Goal: Task Accomplishment & Management: Complete application form

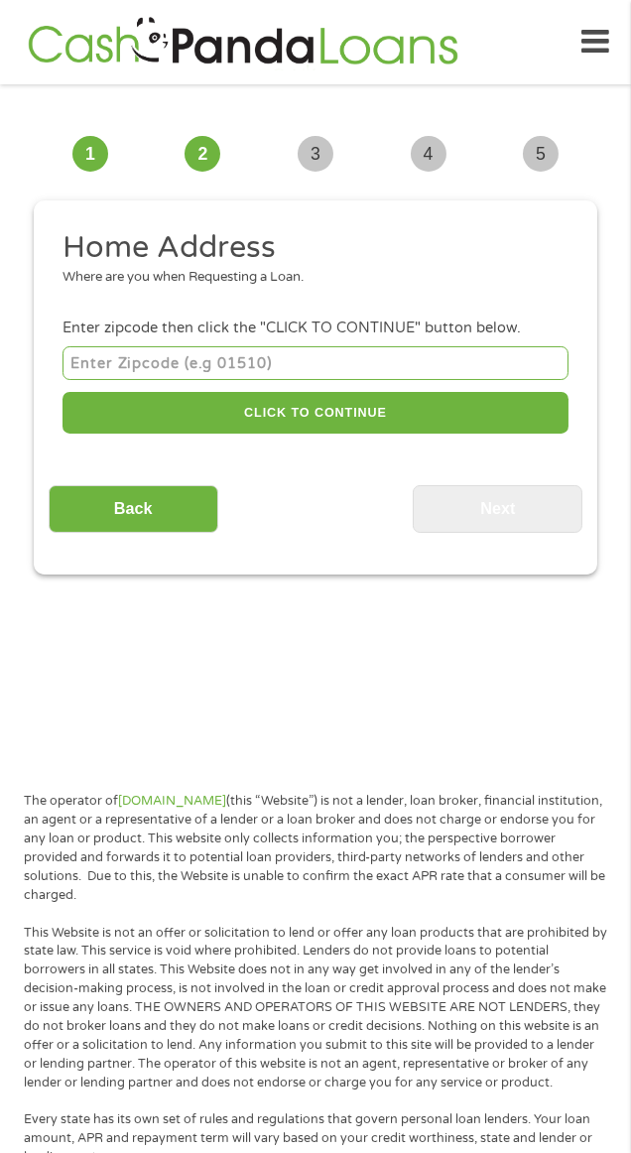
scroll to position [15, 0]
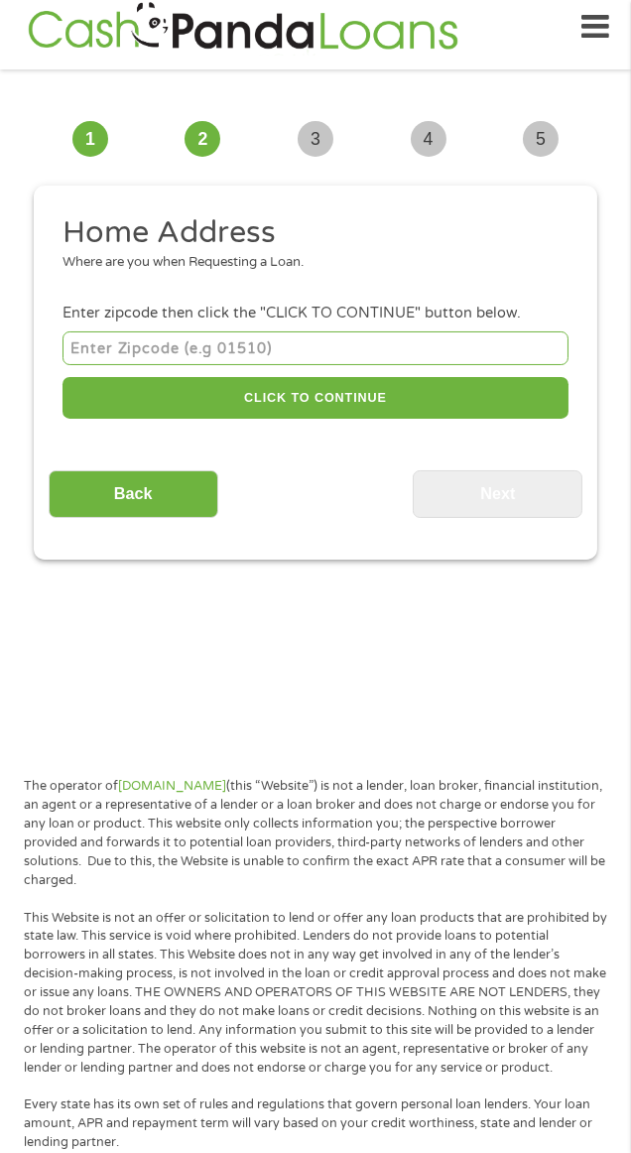
click at [117, 346] on input "number" at bounding box center [315, 347] width 506 height 33
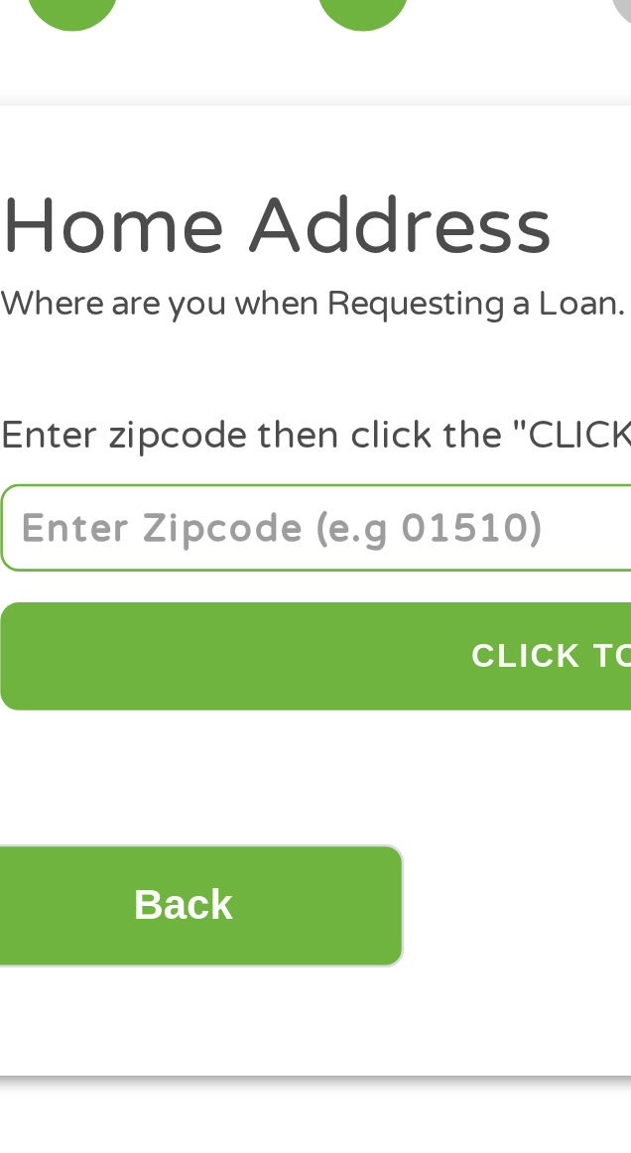
type input "68504"
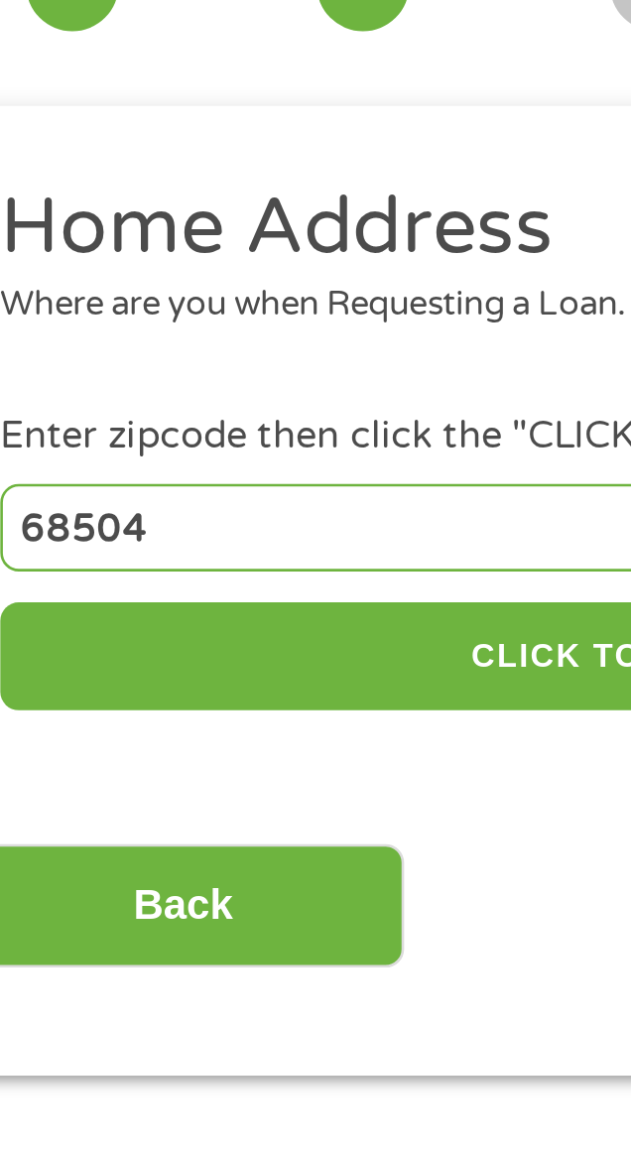
select select "[US_STATE]"
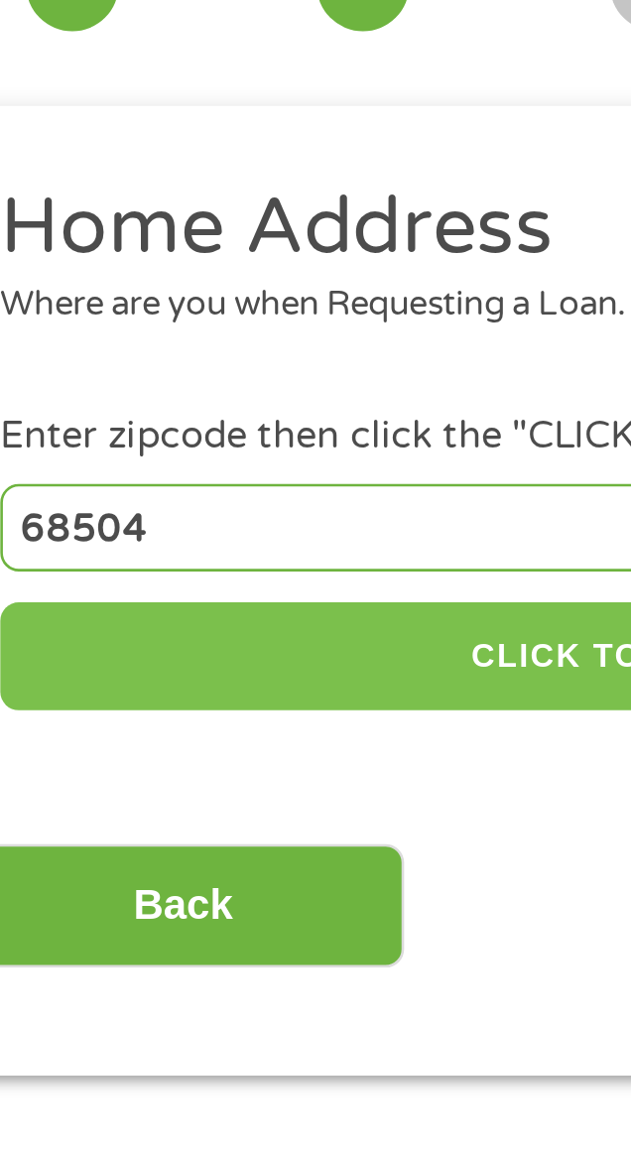
click at [152, 401] on button "CLICK TO CONTINUE" at bounding box center [315, 398] width 506 height 43
type input "68504"
type input "Lincoln"
select select "[US_STATE]"
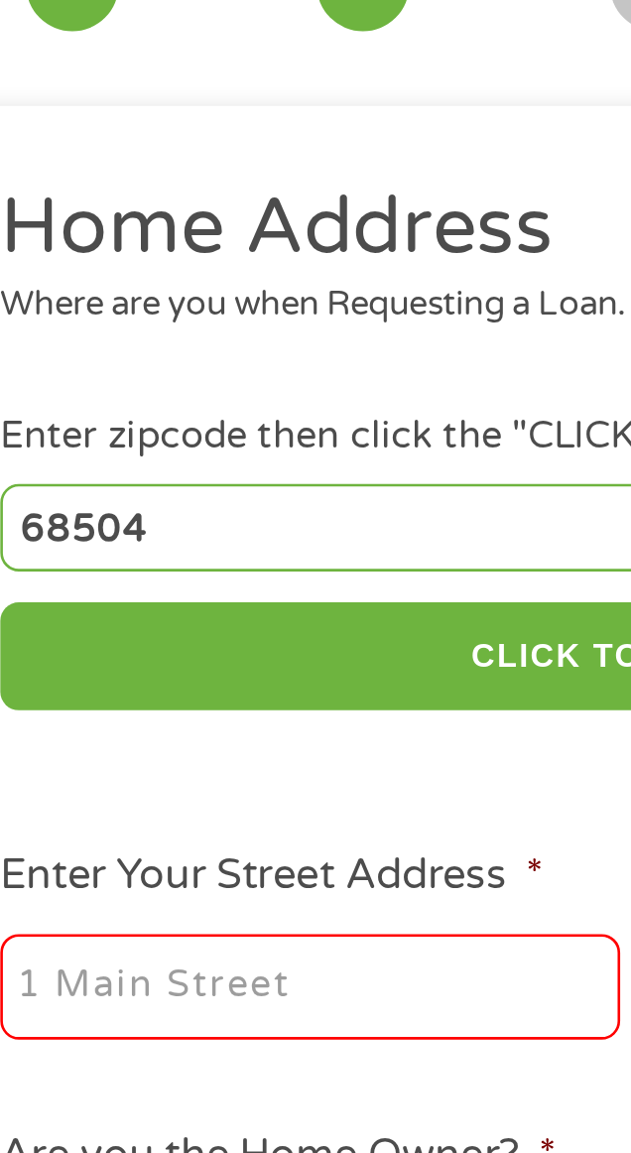
click at [113, 527] on input "Enter Your Street Address *" at bounding box center [181, 526] width 239 height 42
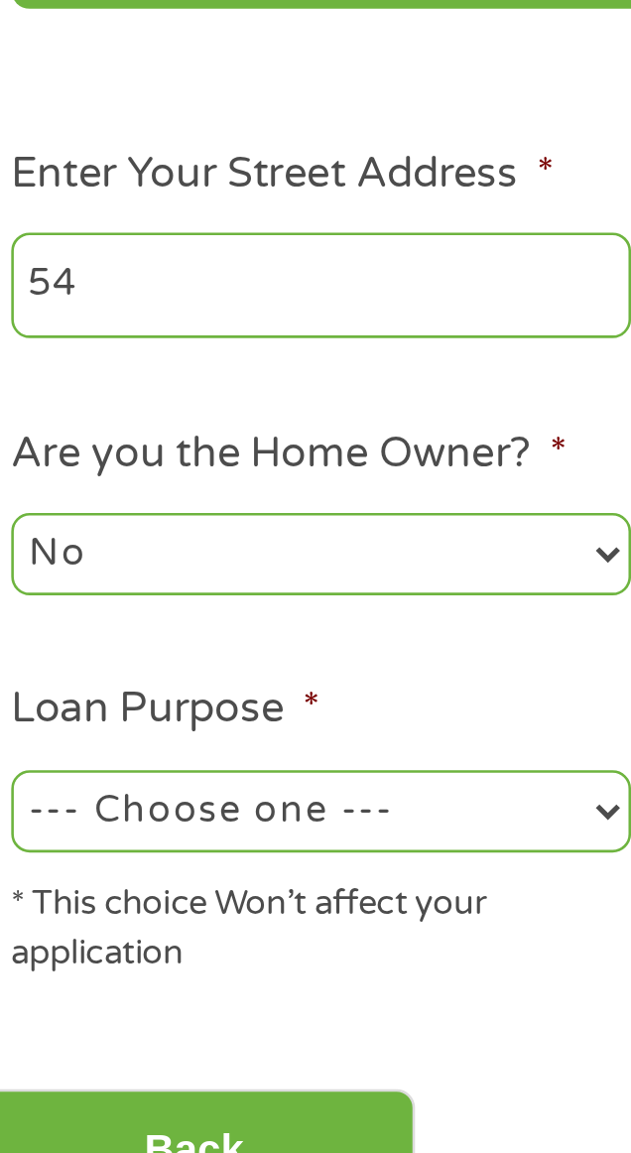
type input "[STREET_ADDRESS]"
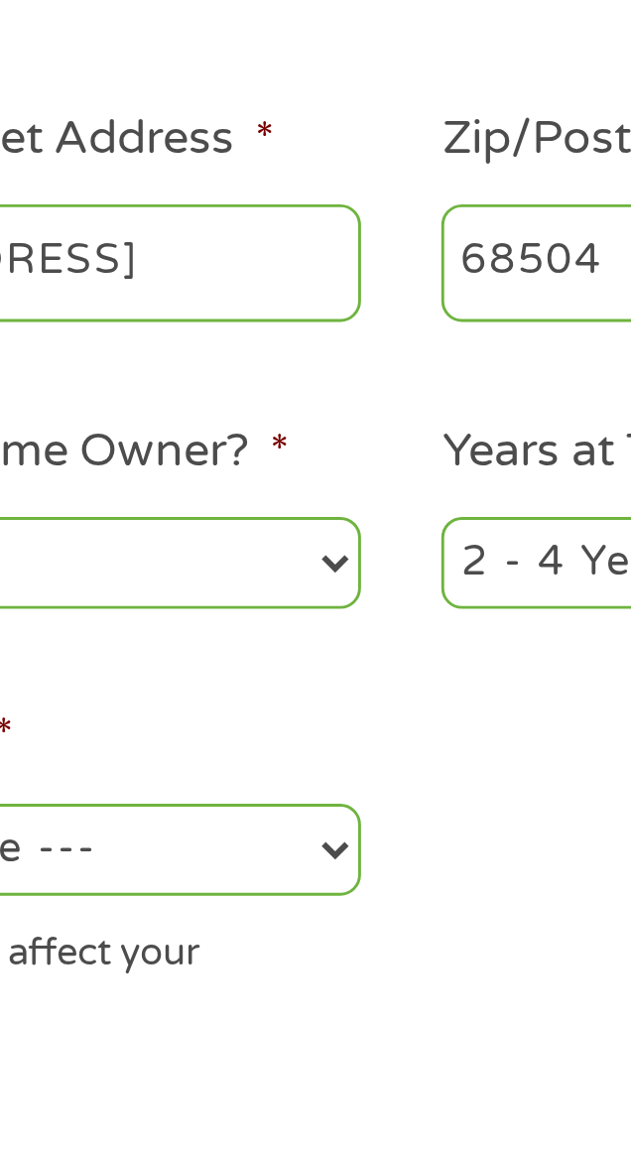
click at [355, 627] on select "1 Year or less 1 - 2 Years 2 - 4 Years Over 4 Years" at bounding box center [448, 629] width 239 height 32
select select "24months"
click at [329, 616] on select "1 Year or less 1 - 2 Years 2 - 4 Years Over 4 Years" at bounding box center [448, 629] width 239 height 32
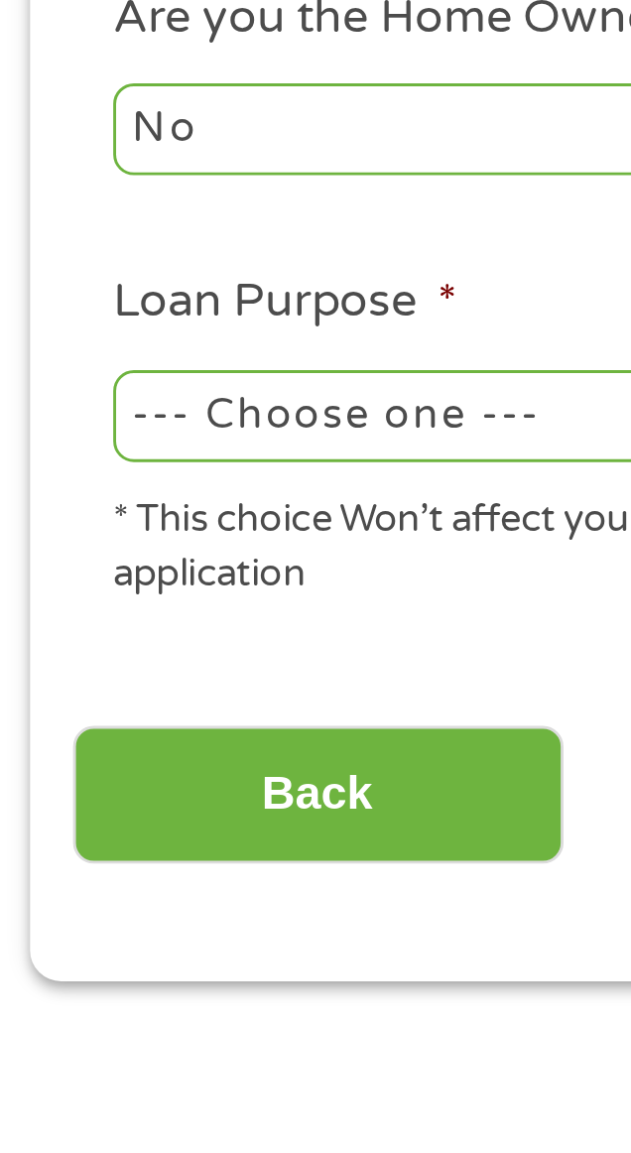
click at [82, 731] on select "--- Choose one --- Pay Bills Debt Consolidation Home Improvement Major Purchase…" at bounding box center [181, 728] width 239 height 32
select select "other"
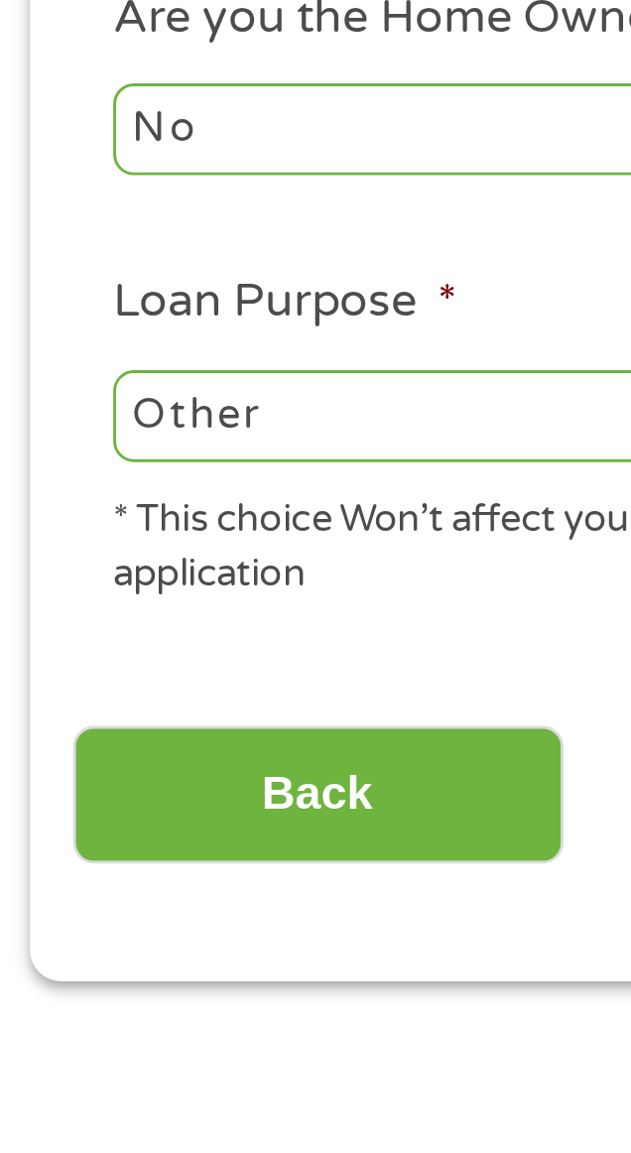
click at [62, 715] on select "--- Choose one --- Pay Bills Debt Consolidation Home Improvement Major Purchase…" at bounding box center [181, 728] width 239 height 32
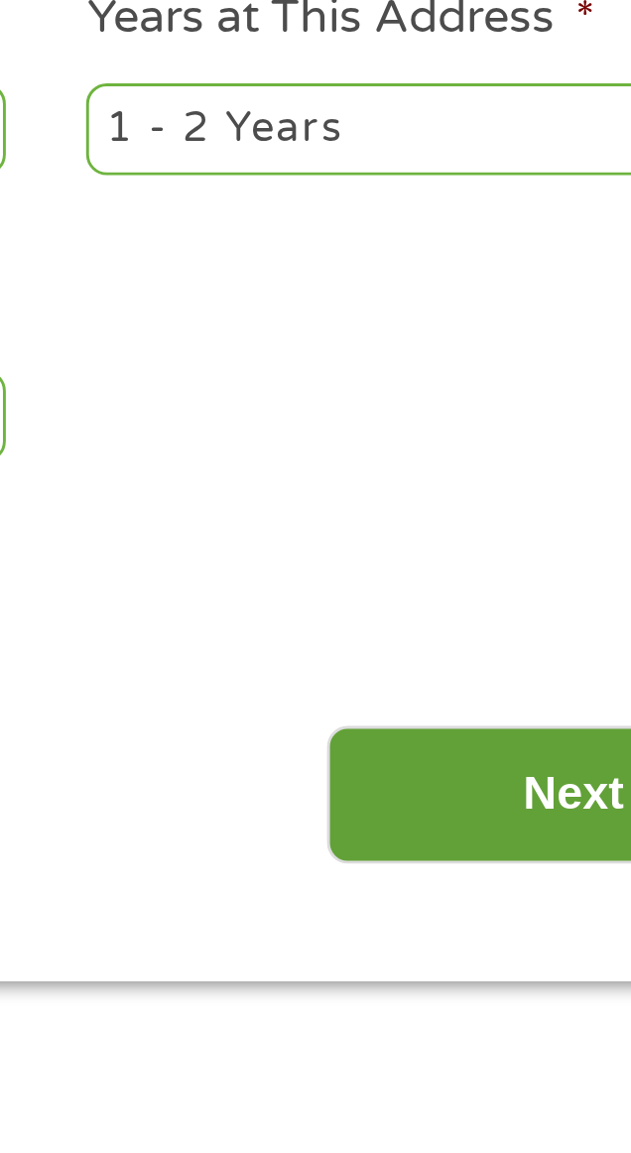
click at [464, 848] on input "Next" at bounding box center [498, 859] width 170 height 49
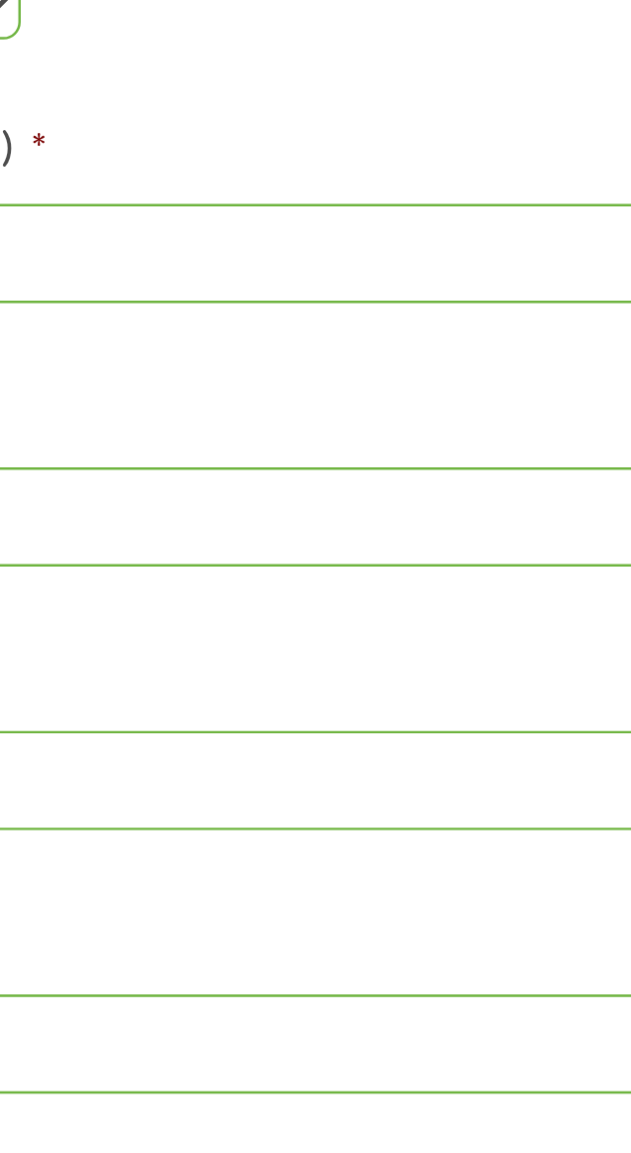
scroll to position [0, 0]
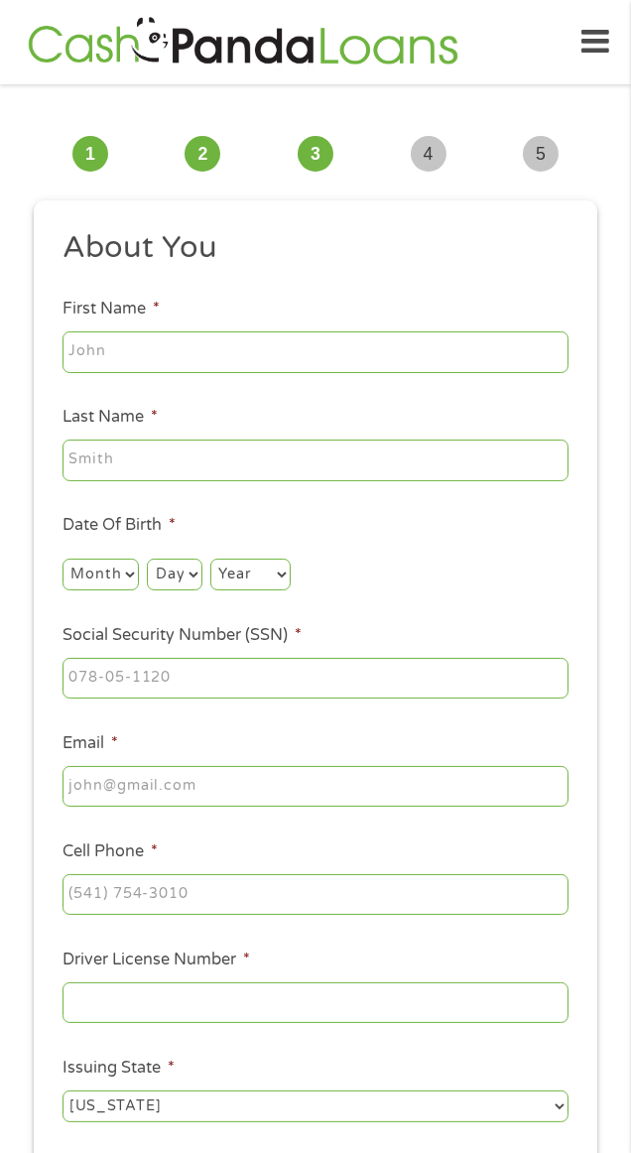
click at [98, 346] on input "First Name *" at bounding box center [315, 352] width 506 height 42
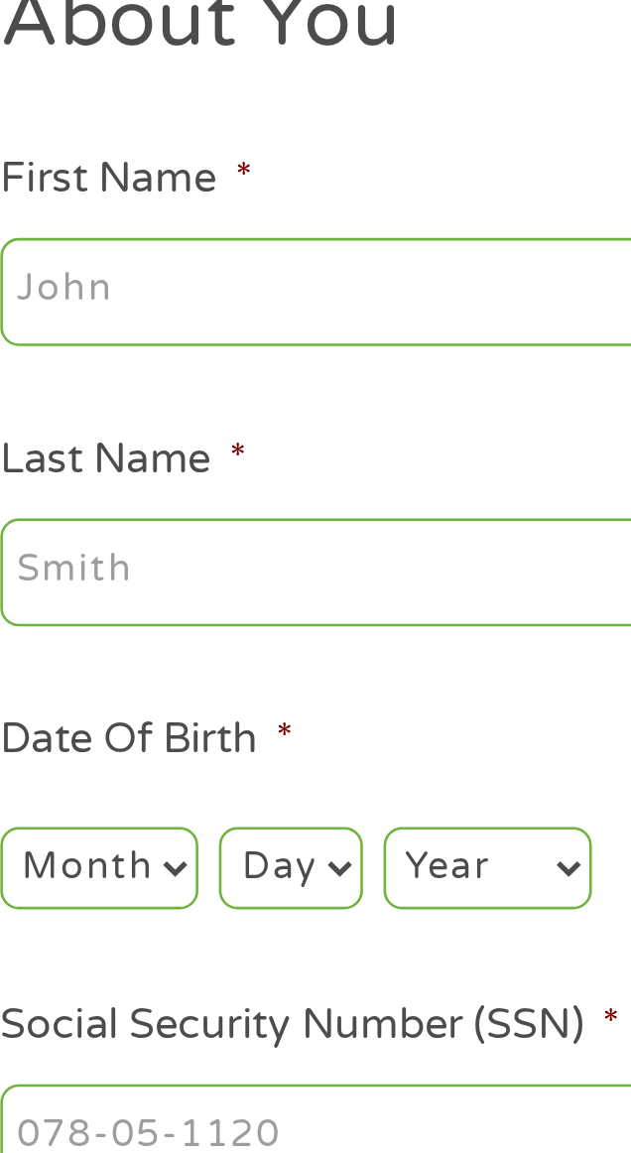
type input "[PERSON_NAME]"
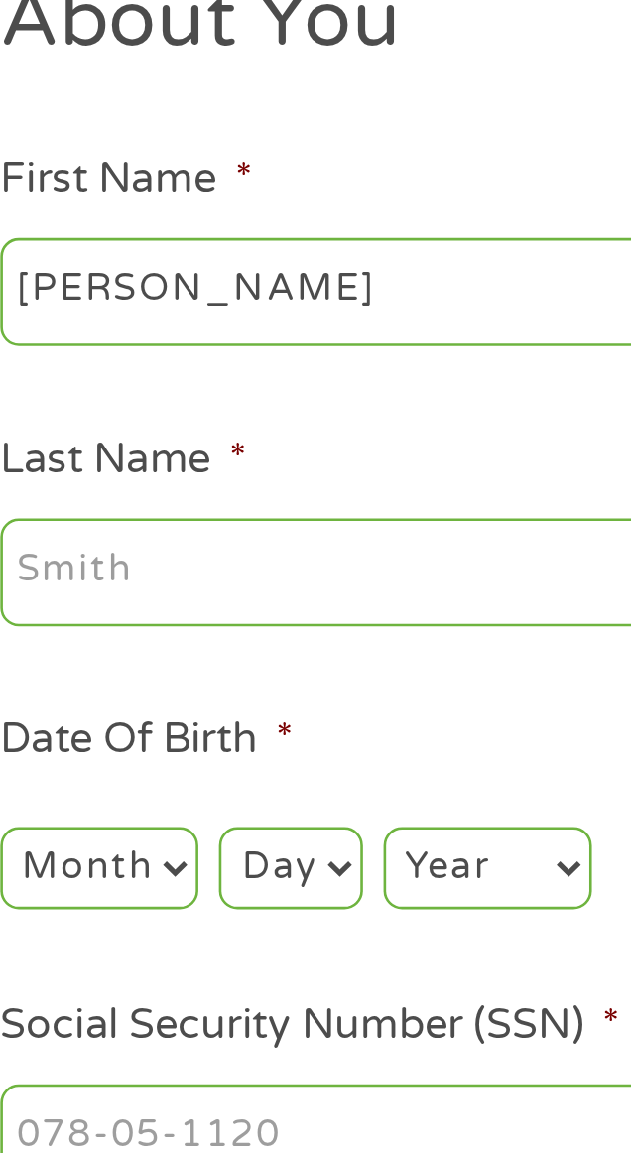
type input "[PERSON_NAME]"
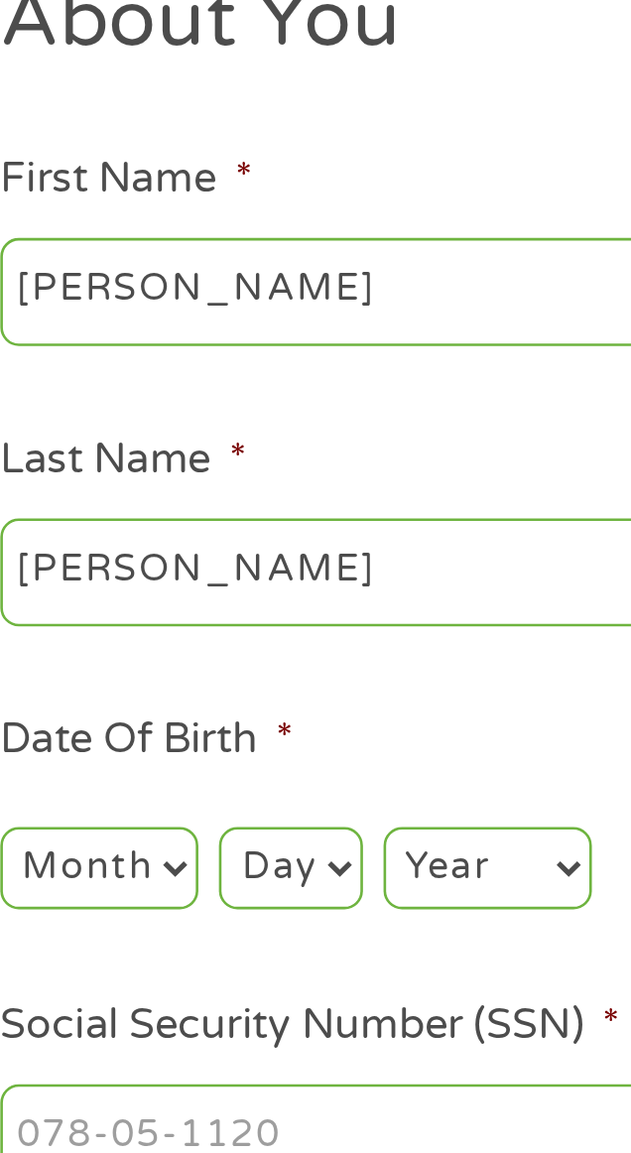
type input "[EMAIL_ADDRESS][DOMAIN_NAME]"
type input "4028900035"
select select "[US_STATE]"
type input "[PHONE_NUMBER]"
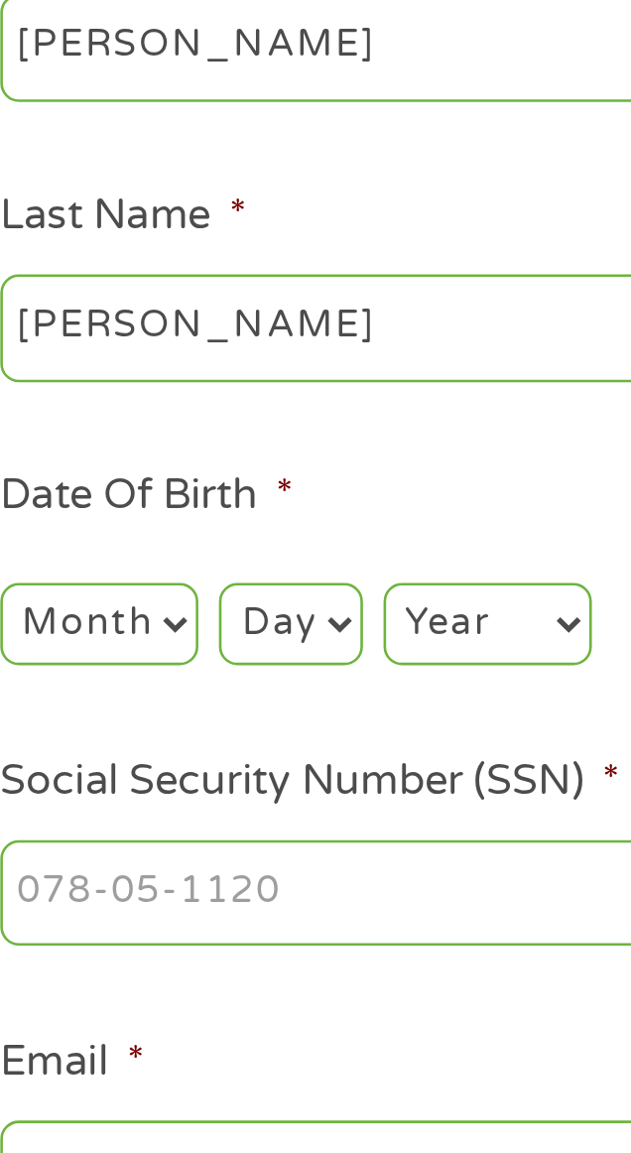
click at [88, 576] on select "Month 1 2 3 4 5 6 7 8 9 10 11 12" at bounding box center [100, 575] width 76 height 32
select select "2"
click at [62, 560] on select "Month 1 2 3 4 5 6 7 8 9 10 11 12" at bounding box center [100, 575] width 76 height 32
click at [172, 584] on select "Day 1 2 3 4 5 6 7 8 9 10 11 12 13 14 15 16 17 18 19 20 21 22 23 24 25 26 27 28 …" at bounding box center [174, 575] width 55 height 32
select select "20"
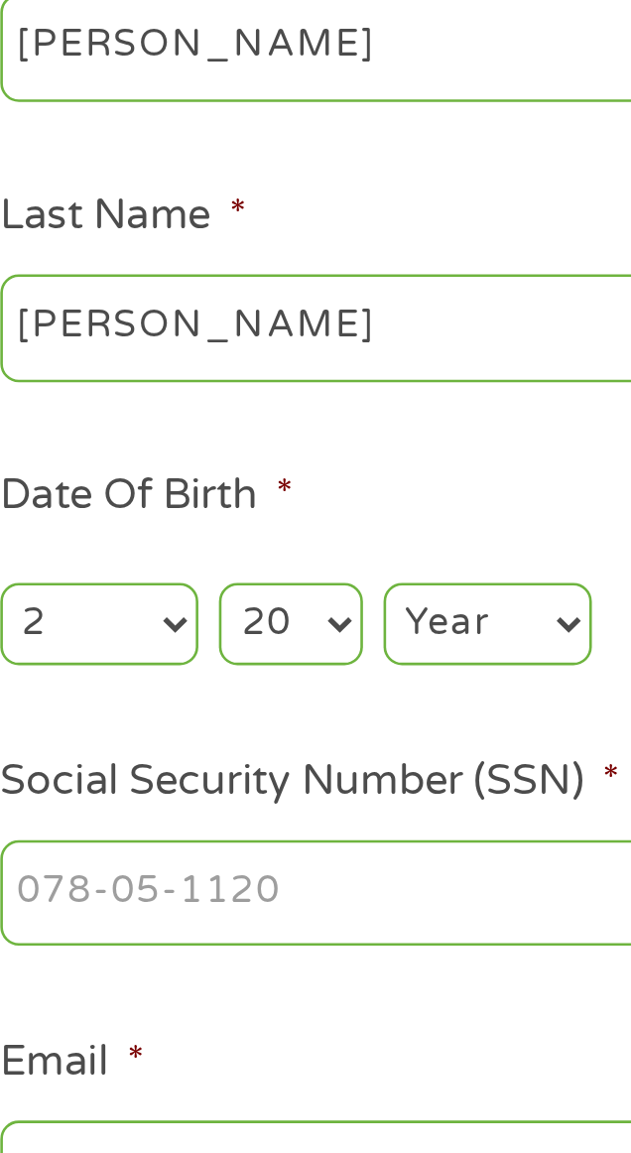
click at [147, 560] on select "Day 1 2 3 4 5 6 7 8 9 10 11 12 13 14 15 16 17 18 19 20 21 22 23 24 25 26 27 28 …" at bounding box center [174, 575] width 55 height 32
click at [227, 572] on select "Year [DATE] 2006 2005 2004 2003 2002 2001 2000 1999 1998 1997 1996 1995 1994 19…" at bounding box center [250, 575] width 80 height 32
select select "1974"
click at [210, 560] on select "Year [DATE] 2006 2005 2004 2003 2002 2001 2000 1999 1998 1997 1996 1995 1994 19…" at bounding box center [250, 575] width 80 height 32
click at [88, 681] on input "Social Security Number (SSN) *" at bounding box center [315, 679] width 506 height 42
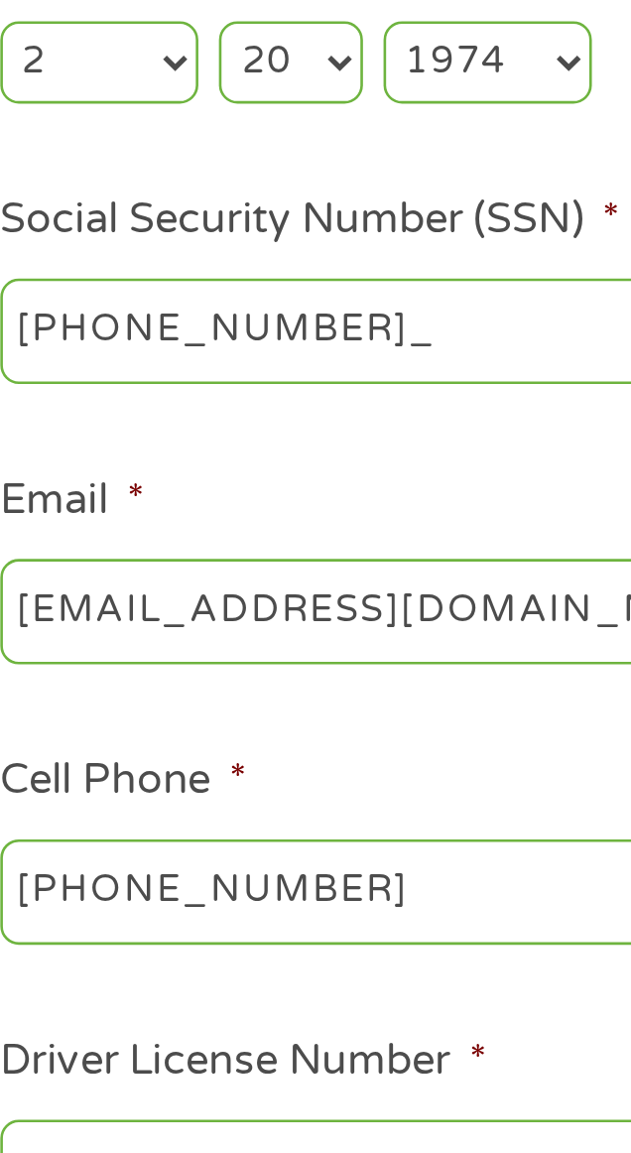
type input "507-90-0810"
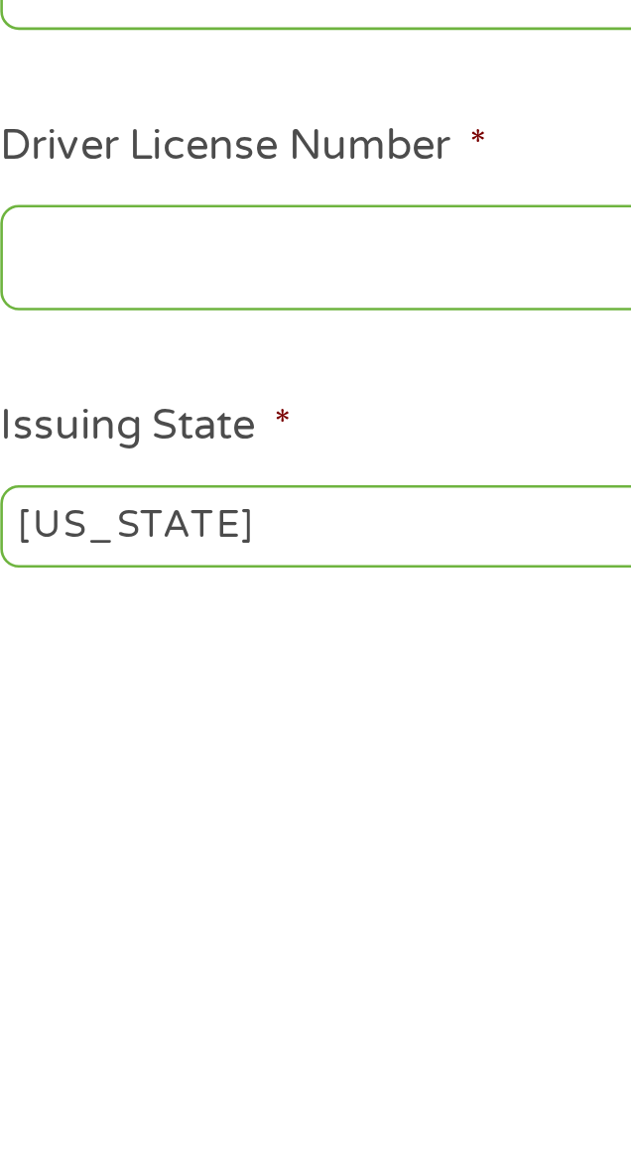
click at [91, 1012] on input "Driver License Number *" at bounding box center [315, 1003] width 506 height 42
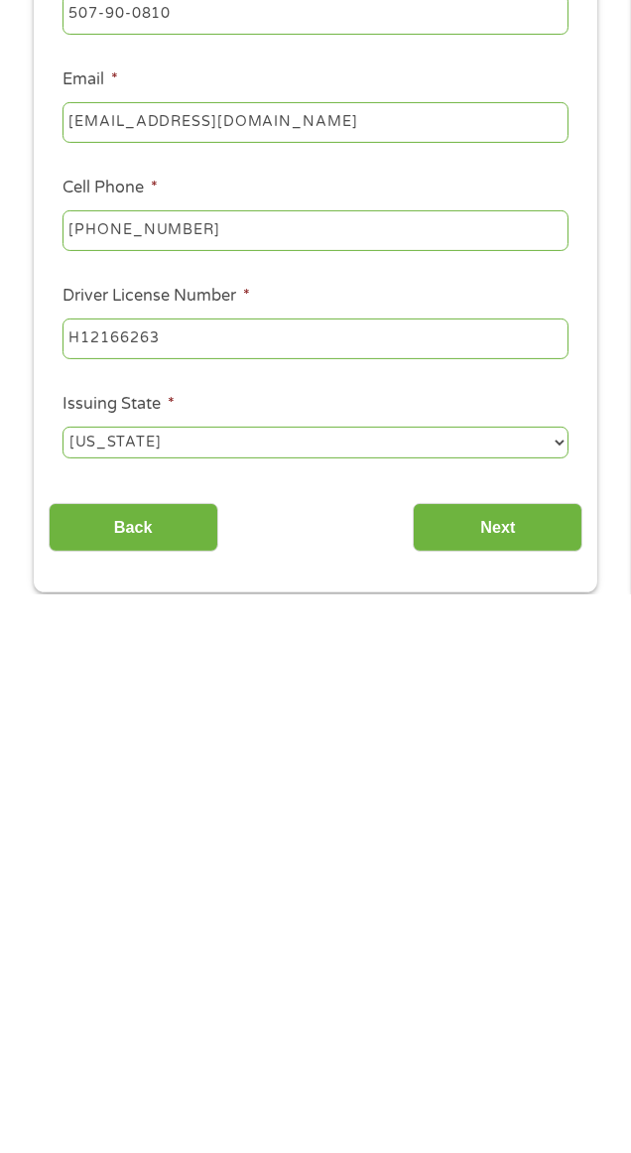
scroll to position [104, 0]
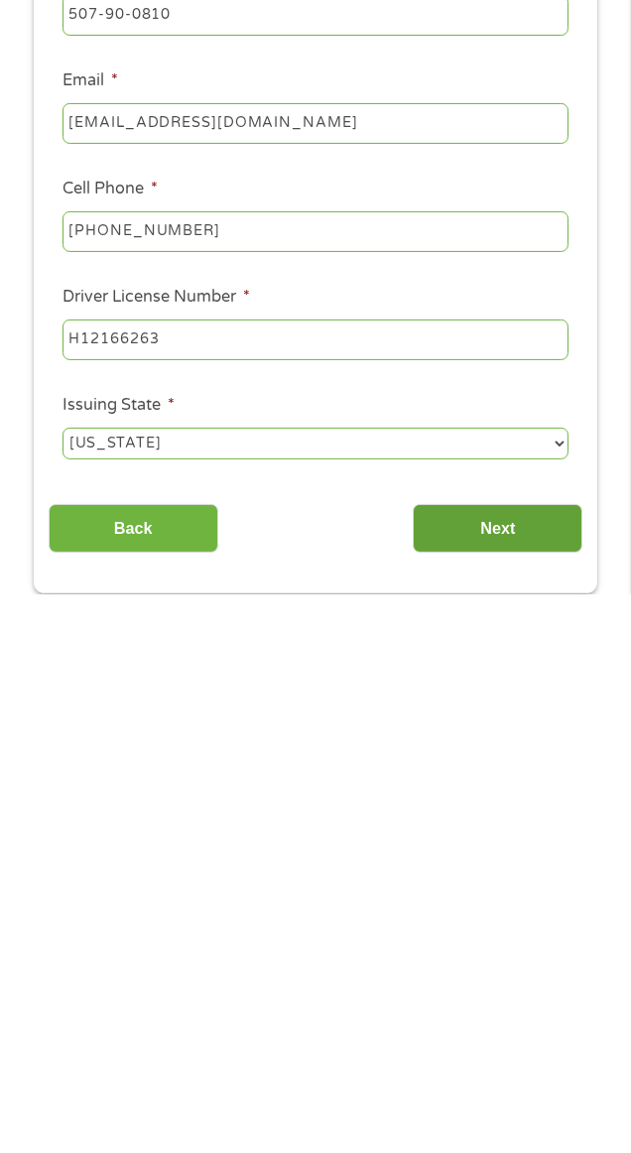
type input "H12166263"
click at [485, 1104] on input "Next" at bounding box center [498, 1086] width 170 height 49
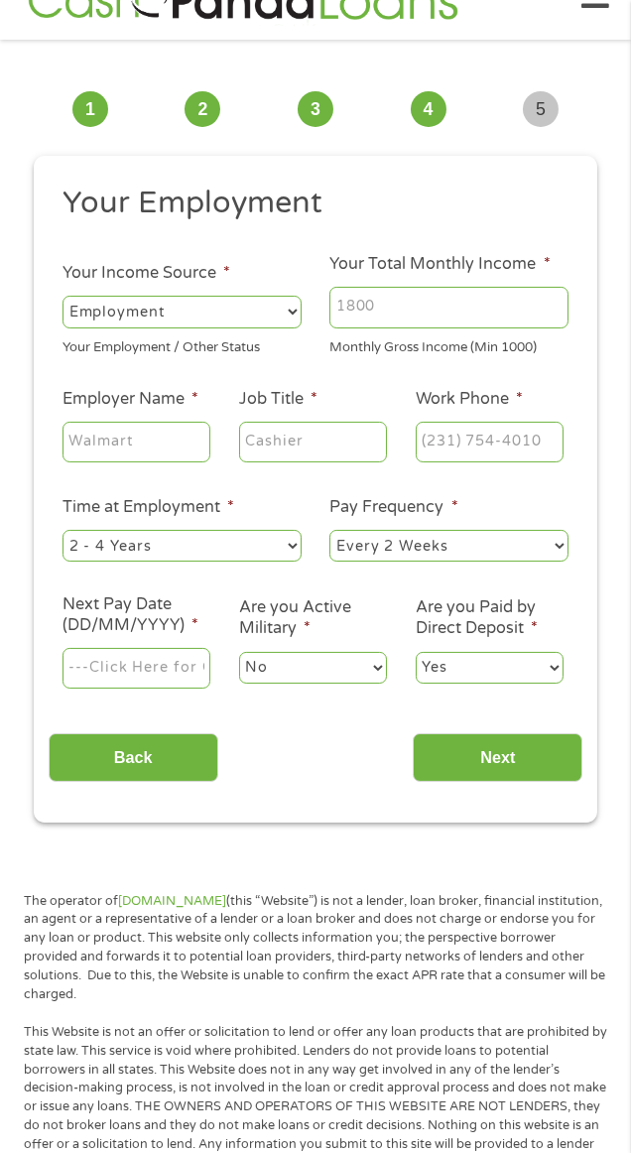
scroll to position [15, 0]
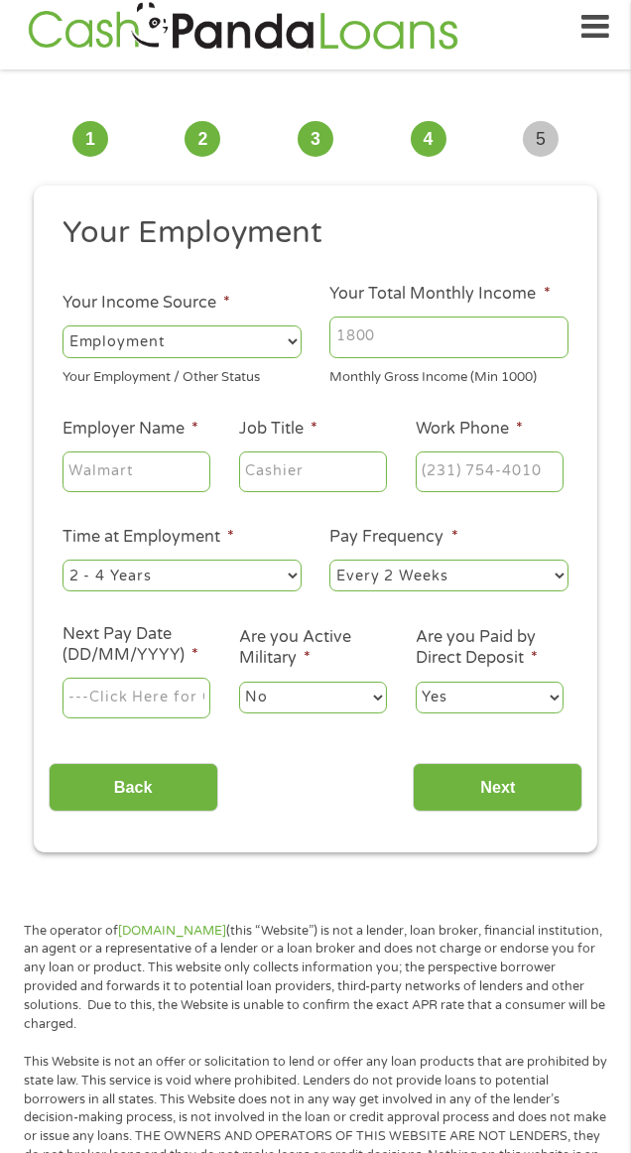
click at [93, 342] on select "--- Choose one --- Employment [DEMOGRAPHIC_DATA] Benefits" at bounding box center [181, 341] width 239 height 32
select select "benefits"
click at [62, 326] on select "--- Choose one --- Employment [DEMOGRAPHIC_DATA] Benefits" at bounding box center [181, 341] width 239 height 32
type input "Other"
type input "[PHONE_NUMBER]"
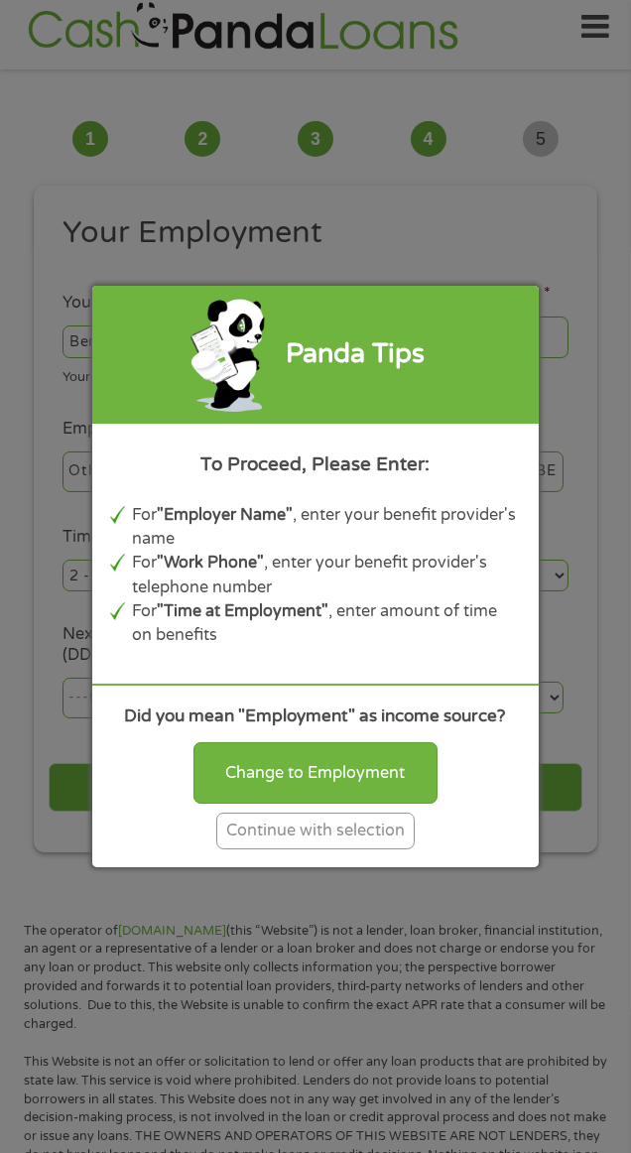
click at [271, 834] on div "Continue with selection" at bounding box center [315, 830] width 198 height 37
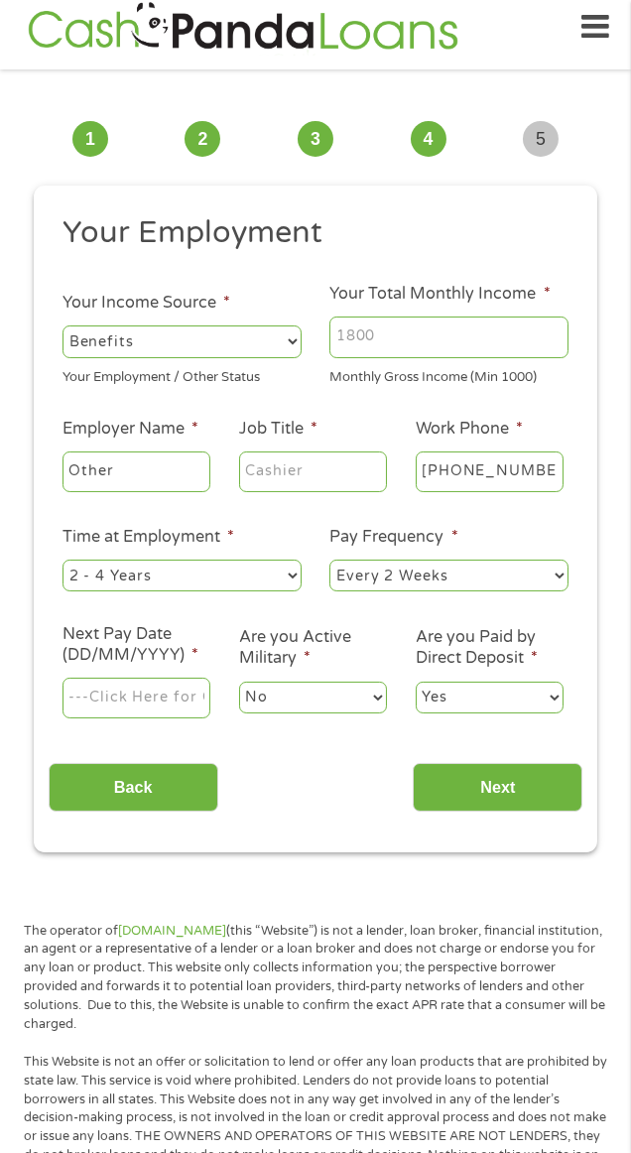
click at [363, 348] on input "Your Total Monthly Income *" at bounding box center [448, 337] width 239 height 42
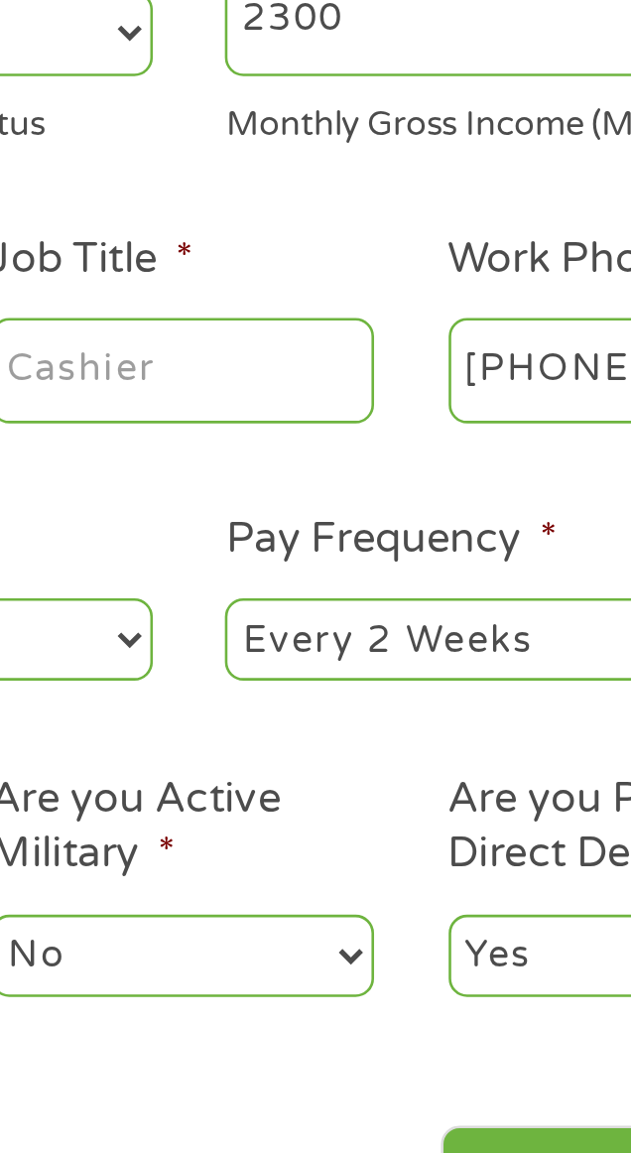
type input "2300"
click at [278, 467] on input "Job Title *" at bounding box center [313, 472] width 148 height 42
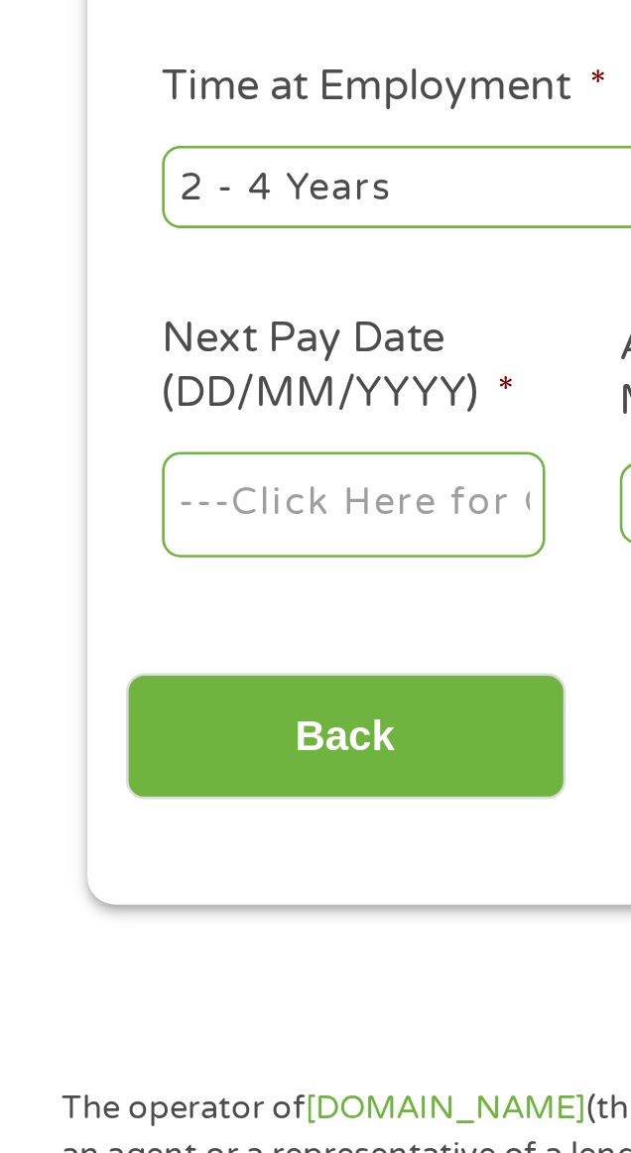
type input "Social Security"
click at [79, 578] on select "--- Choose one --- 1 Year or less 1 - 2 Years 2 - 4 Years Over 4 Years" at bounding box center [181, 576] width 239 height 32
select select "12months"
click at [62, 561] on select "--- Choose one --- 1 Year or less 1 - 2 Years 2 - 4 Years Over 4 Years" at bounding box center [181, 576] width 239 height 32
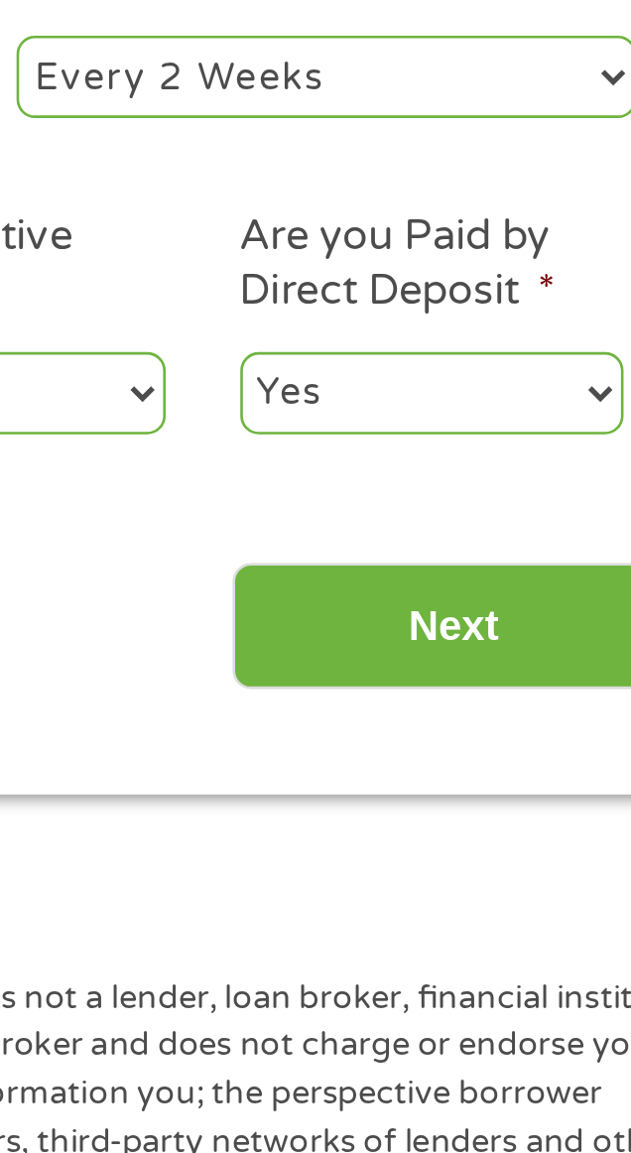
click at [383, 572] on select "--- Choose one --- Every 2 Weeks Every Week Monthly Semi-Monthly" at bounding box center [448, 576] width 239 height 32
select select "monthly"
click at [329, 561] on select "--- Choose one --- Every 2 Weeks Every Week Monthly Semi-Monthly" at bounding box center [448, 576] width 239 height 32
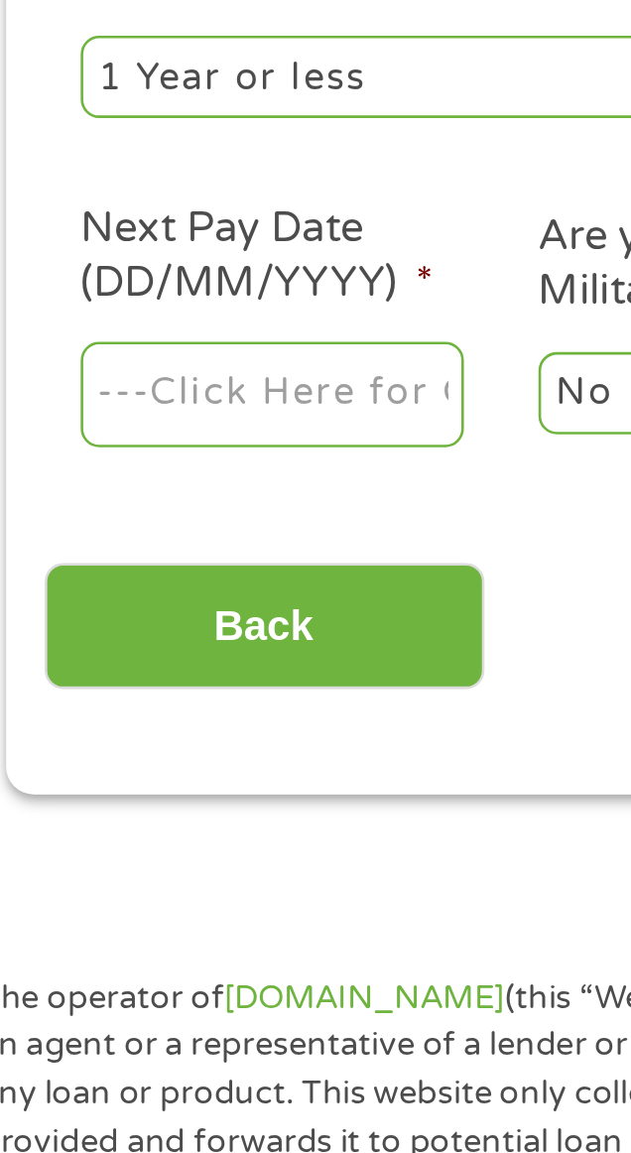
click at [159, 696] on input "Next Pay Date (DD/MM/YYYY) *" at bounding box center [136, 699] width 148 height 42
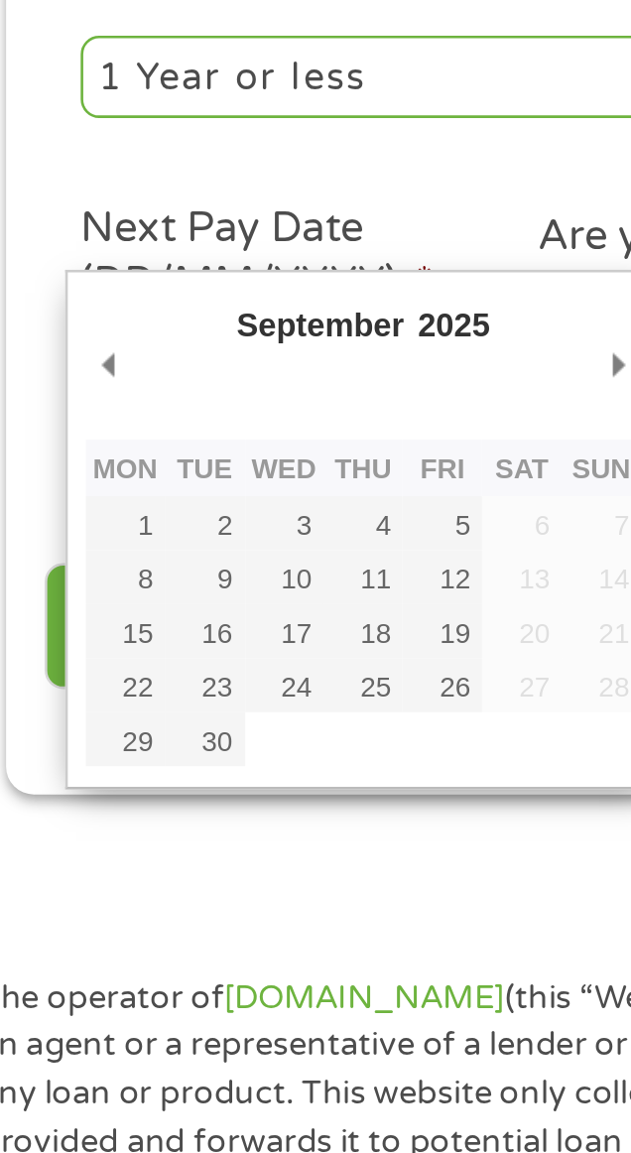
type input "[DATE]"
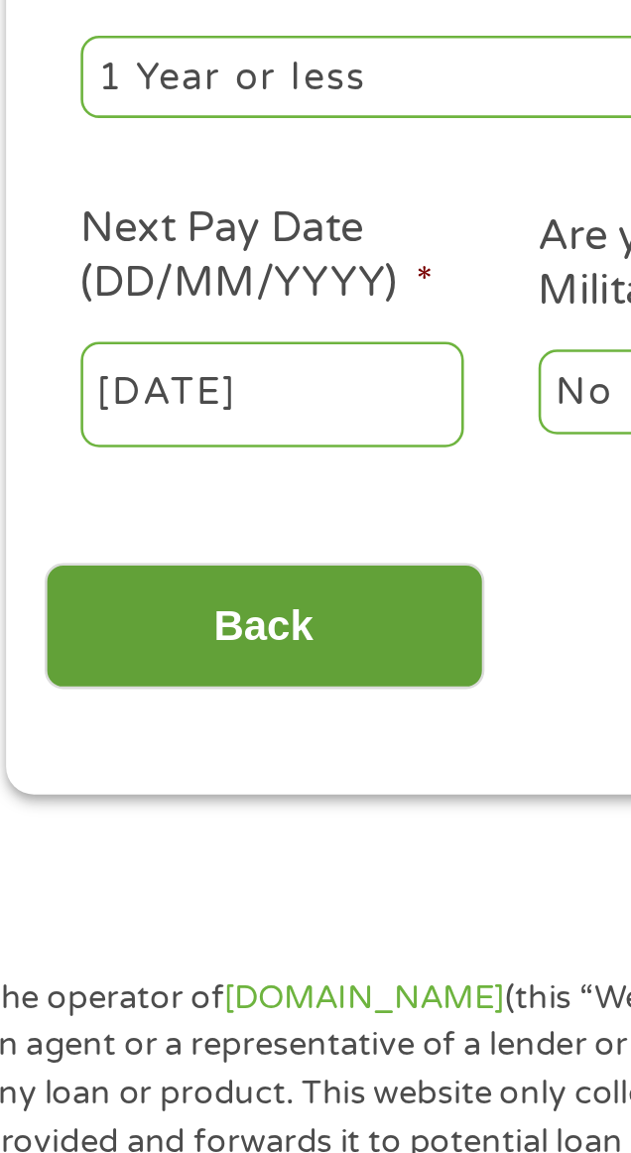
click at [100, 786] on input "Back" at bounding box center [134, 787] width 170 height 49
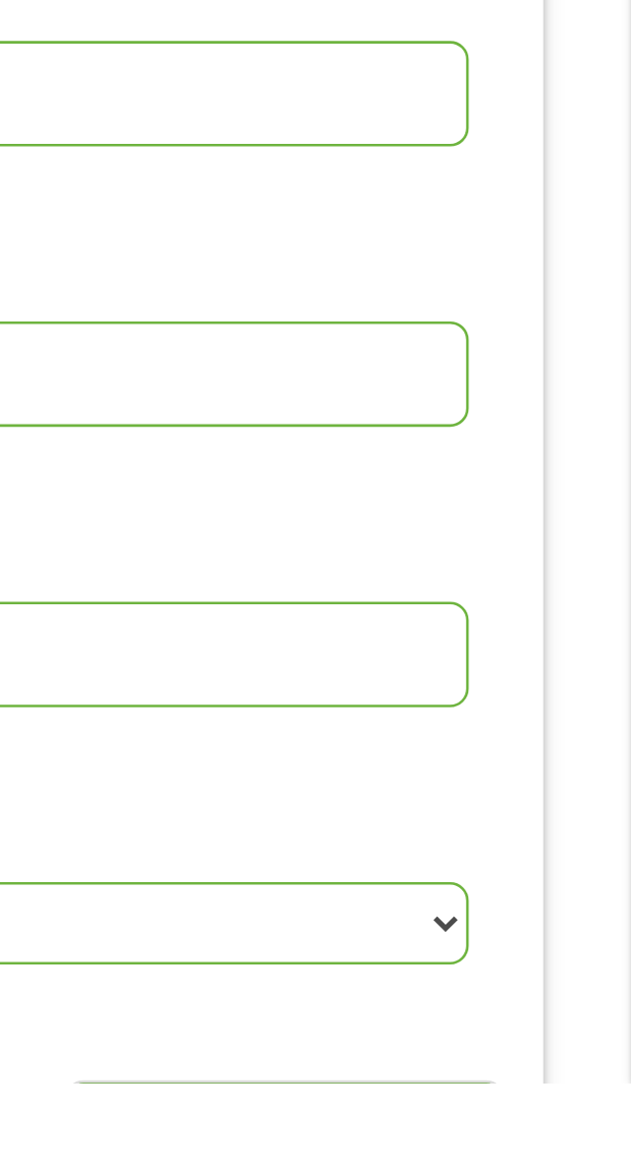
click at [505, 1152] on input "Next" at bounding box center [498, 1176] width 170 height 49
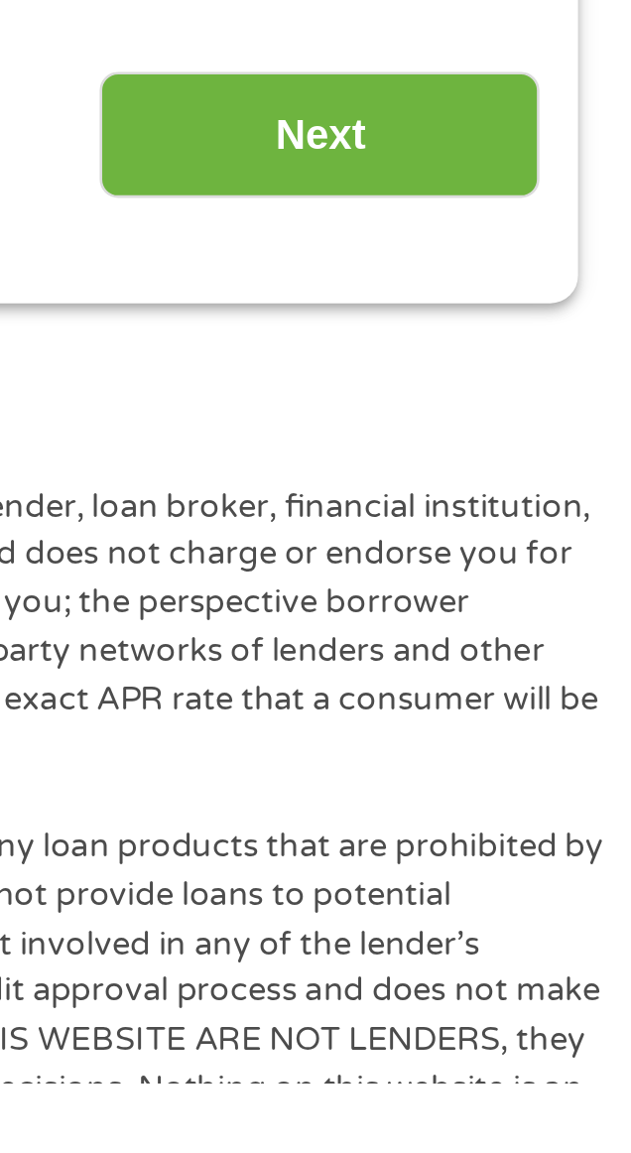
scroll to position [67, 0]
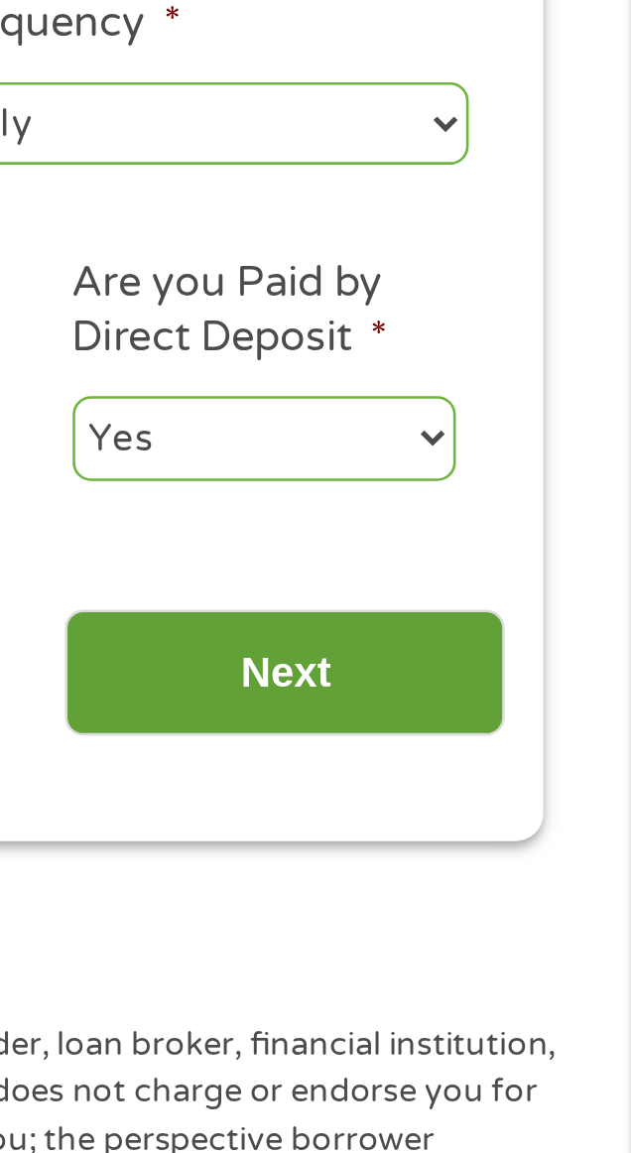
click at [482, 740] on input "Next" at bounding box center [498, 734] width 170 height 49
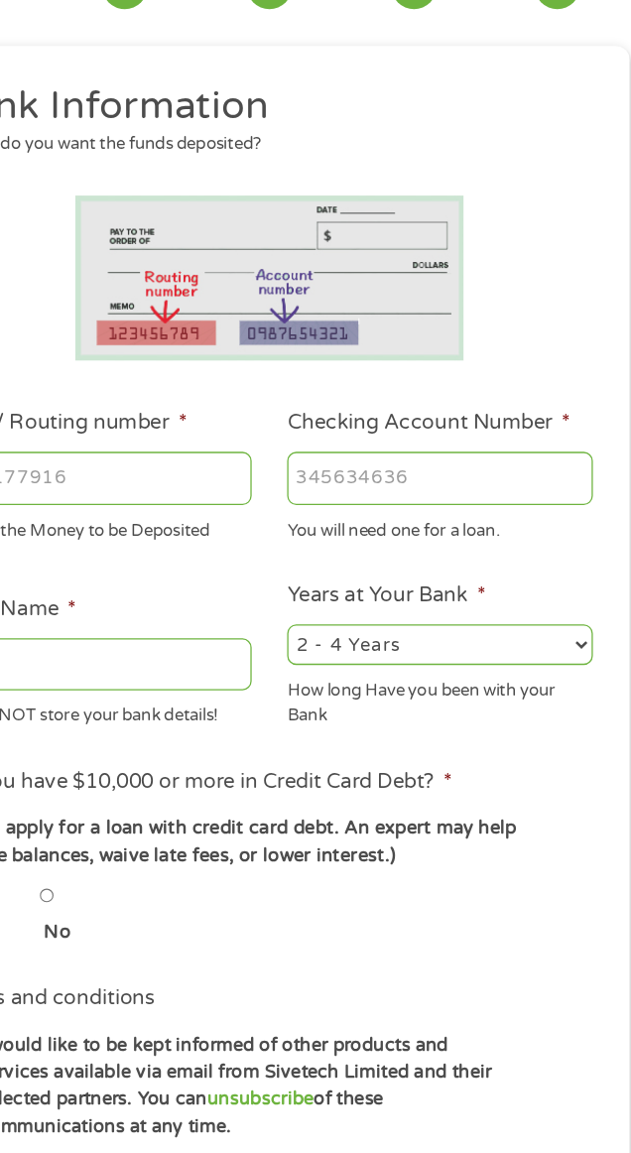
scroll to position [15, 0]
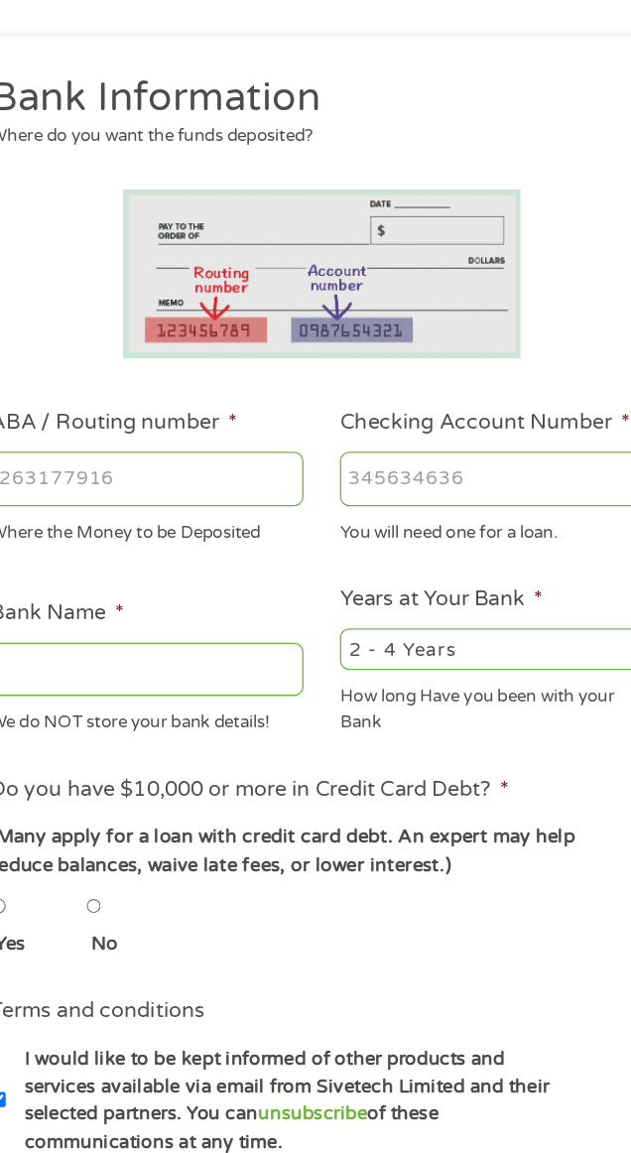
click at [120, 527] on input "ABA / Routing number *" at bounding box center [181, 524] width 239 height 42
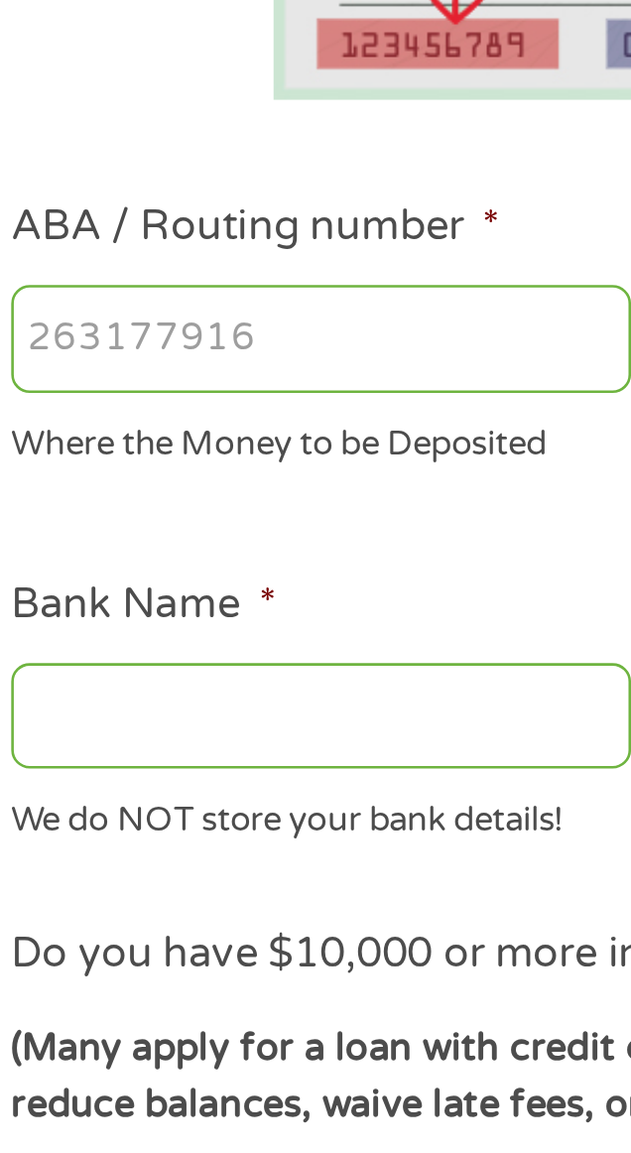
click at [91, 522] on input "ABA / Routing number *" at bounding box center [181, 524] width 239 height 42
type input "031101279"
type input "THE BANCORP BANK"
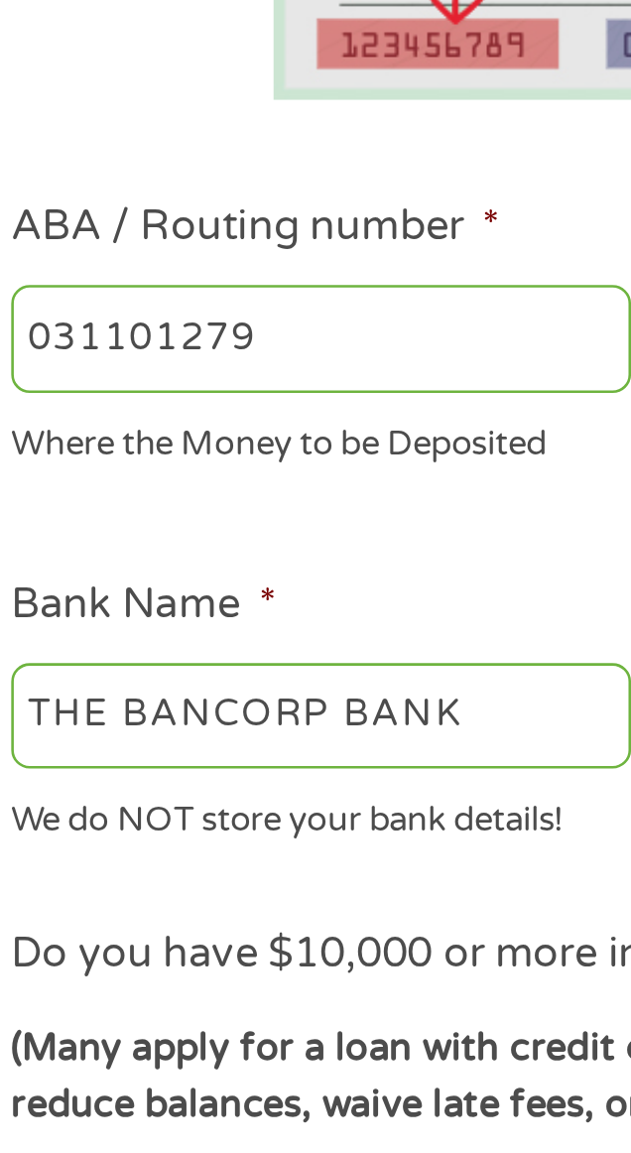
type input "031101279"
click at [102, 668] on input "THE BANCORP BANK" at bounding box center [181, 670] width 239 height 42
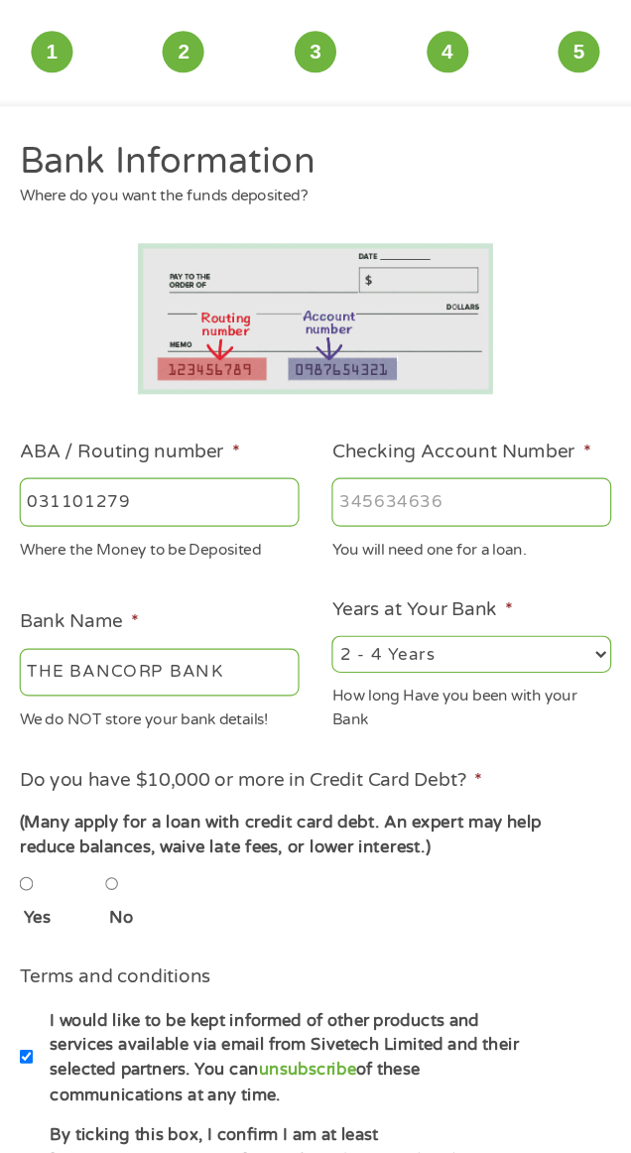
click at [392, 520] on input "Checking Account Number *" at bounding box center [448, 524] width 239 height 42
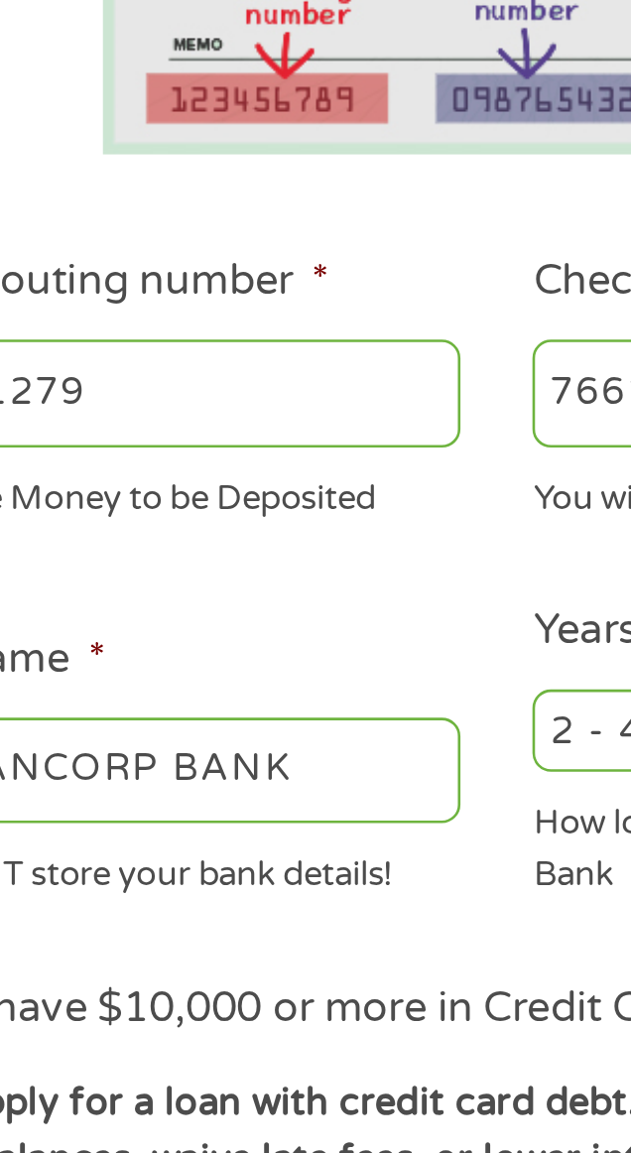
type input "76618398188"
click at [172, 537] on input "031101279" at bounding box center [181, 524] width 239 height 42
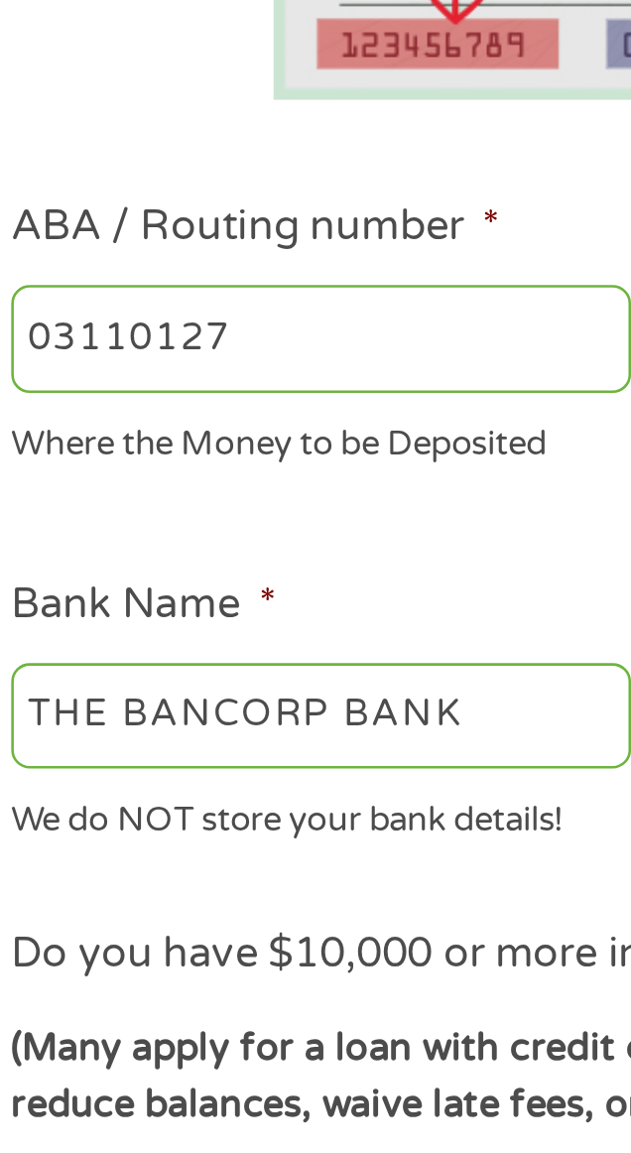
type input "031101279"
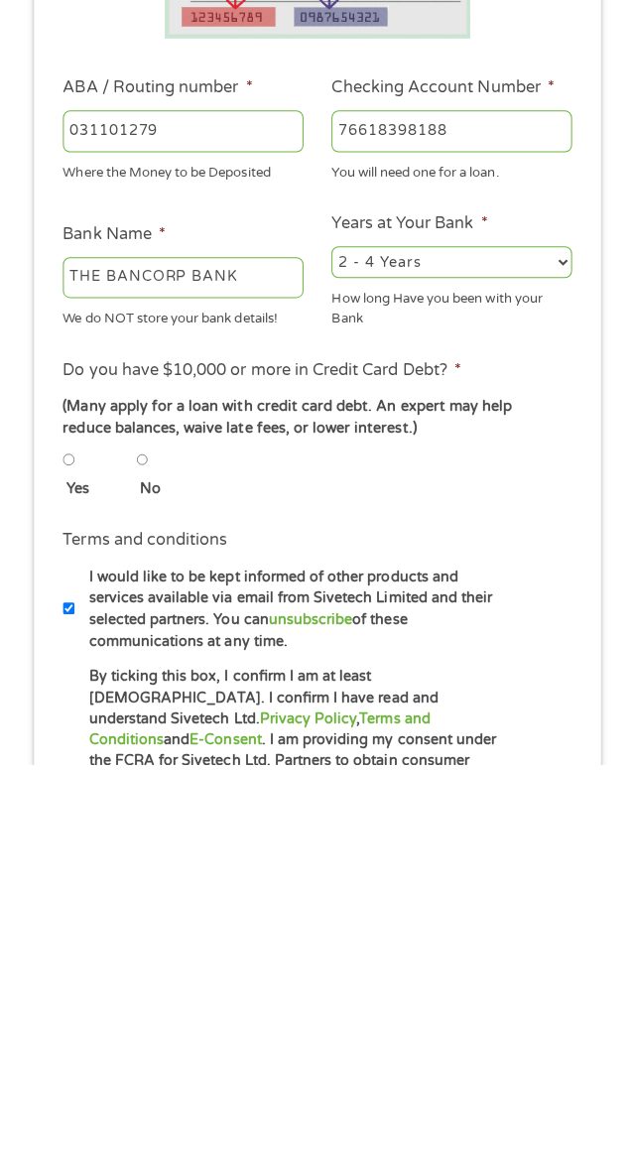
click at [73, 881] on label "Yes" at bounding box center [84, 879] width 36 height 22
click at [73, 862] on input "Yes" at bounding box center [68, 850] width 12 height 24
radio input "true"
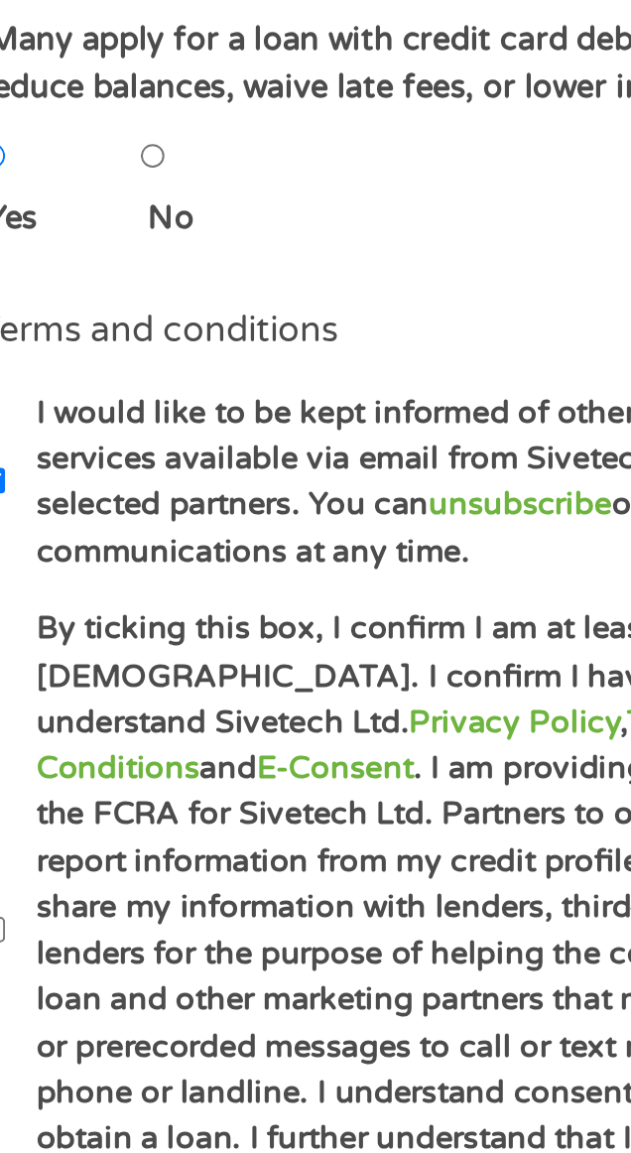
scroll to position [211, 0]
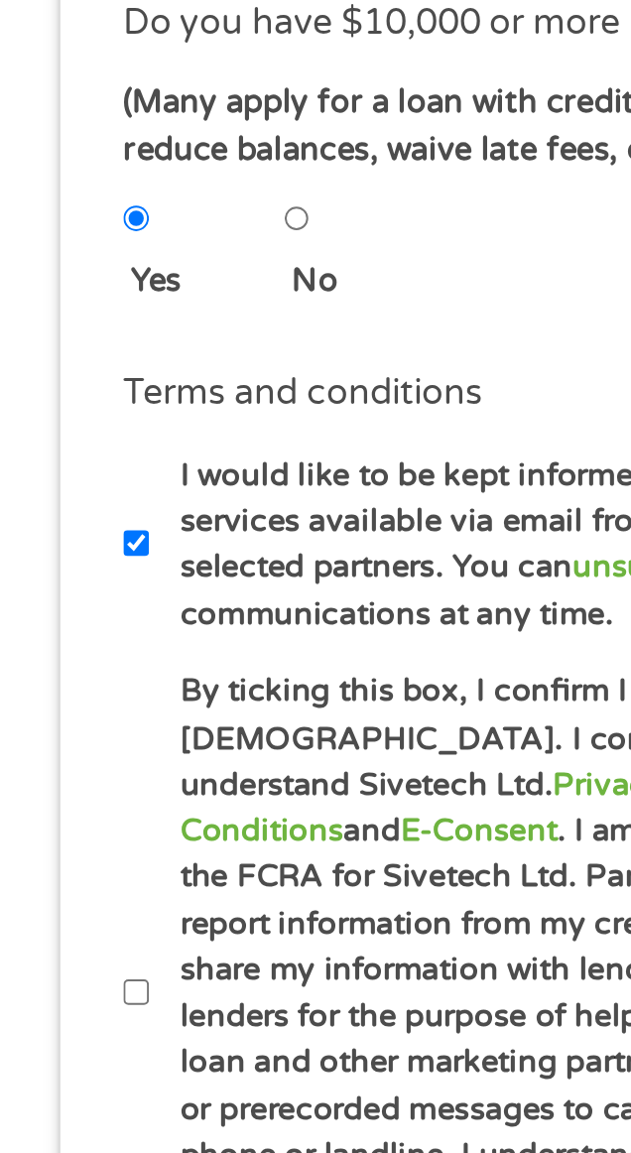
click at [67, 998] on input "By ticking this box, I confirm I am at least [DEMOGRAPHIC_DATA]. I confirm I ha…" at bounding box center [68, 1006] width 12 height 24
checkbox input "true"
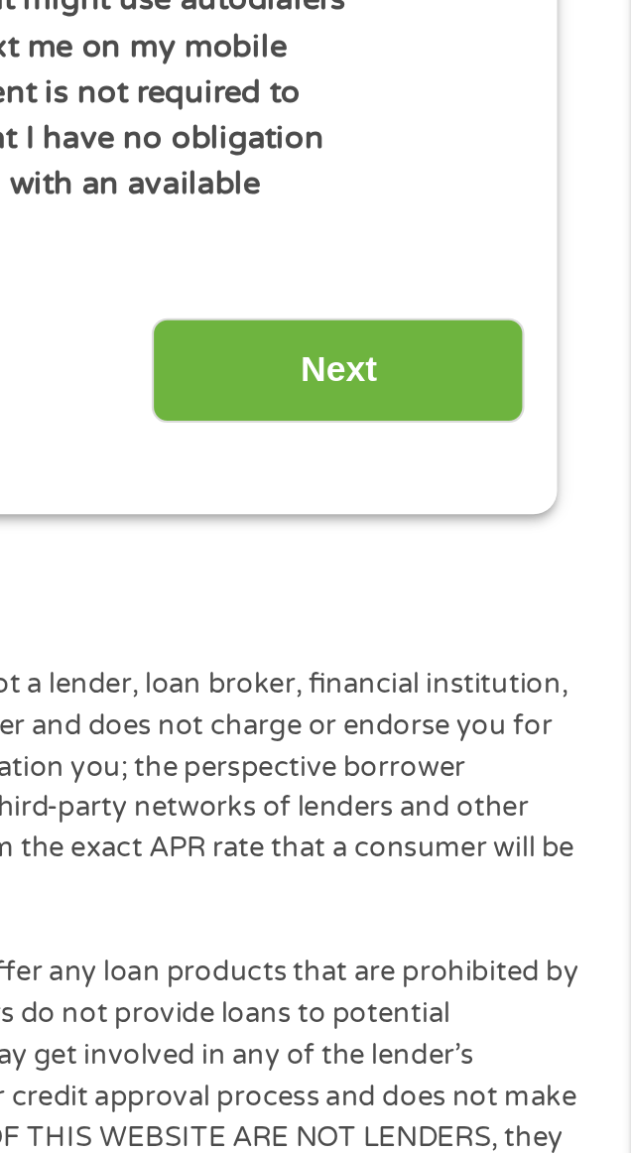
scroll to position [980, 0]
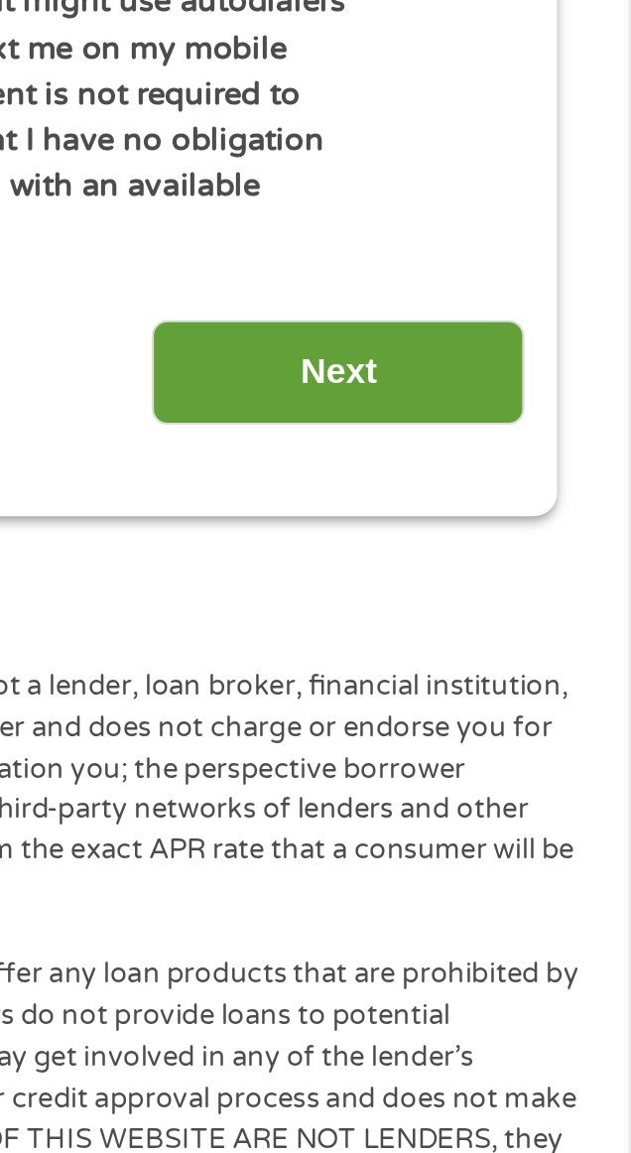
click at [473, 422] on input "Next" at bounding box center [498, 438] width 170 height 49
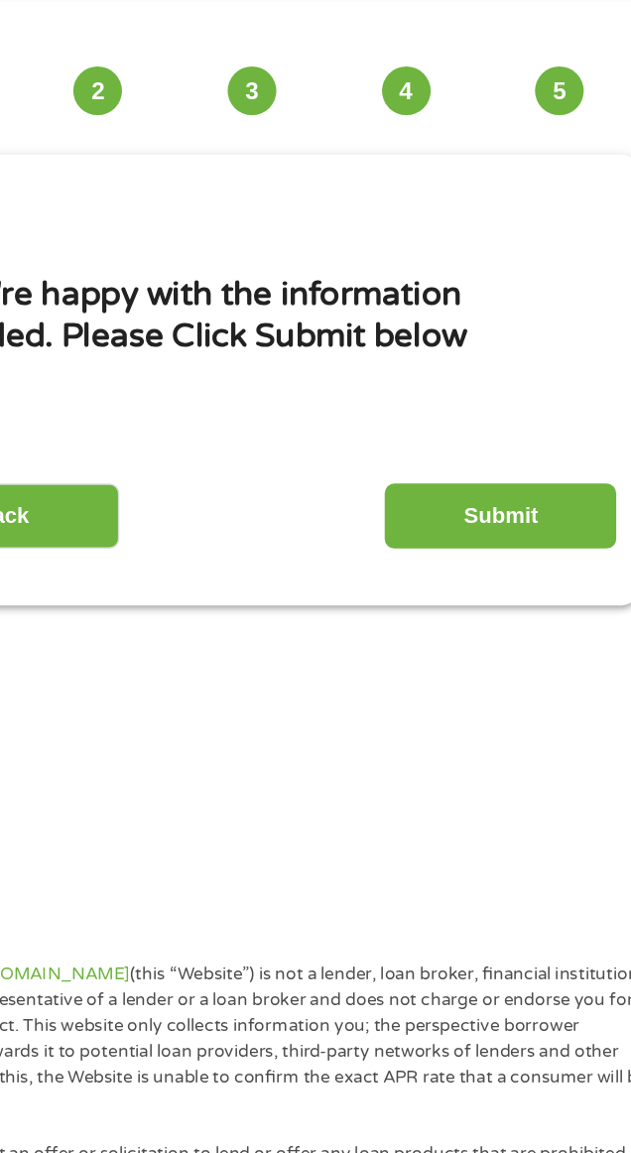
scroll to position [0, 0]
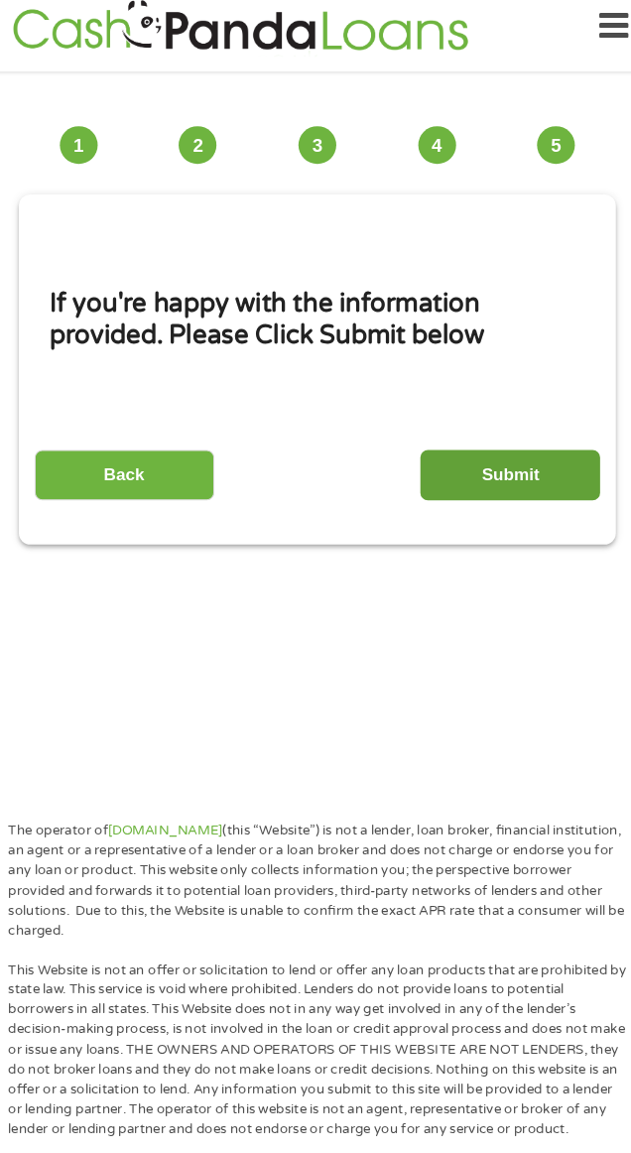
click at [481, 486] on input "Submit" at bounding box center [498, 465] width 170 height 49
